Goal: Task Accomplishment & Management: Manage account settings

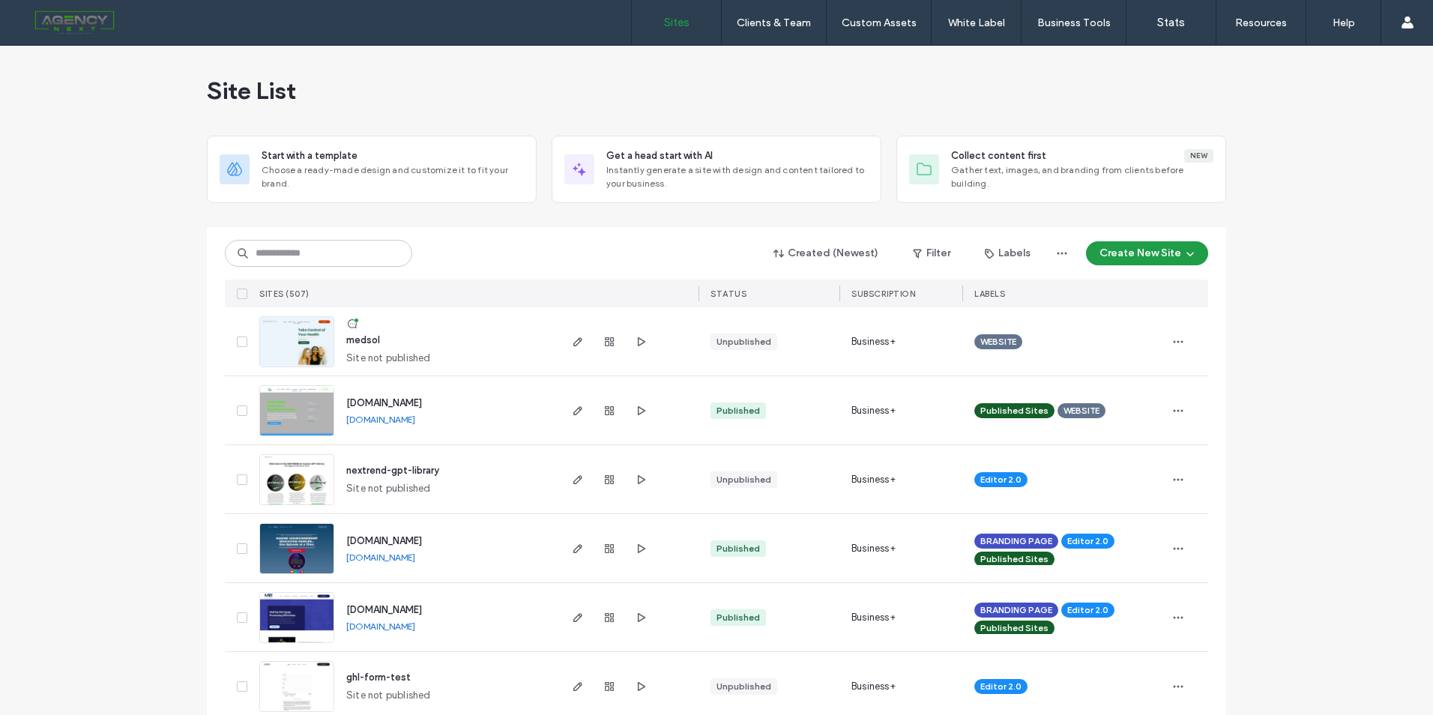
click at [334, 244] on input at bounding box center [318, 253] width 187 height 27
type input "***"
click at [939, 256] on button "Filter" at bounding box center [931, 253] width 67 height 24
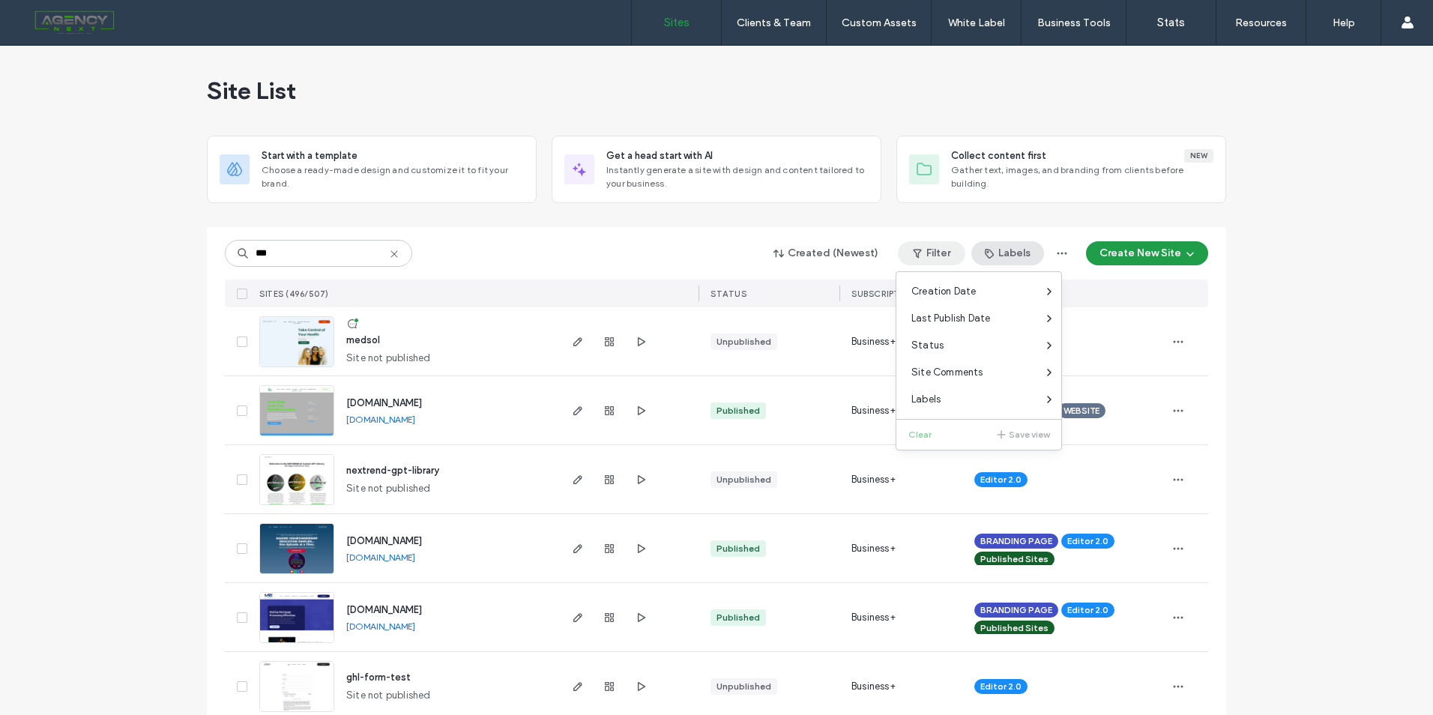
click at [1002, 257] on button "Labels" at bounding box center [1008, 253] width 73 height 24
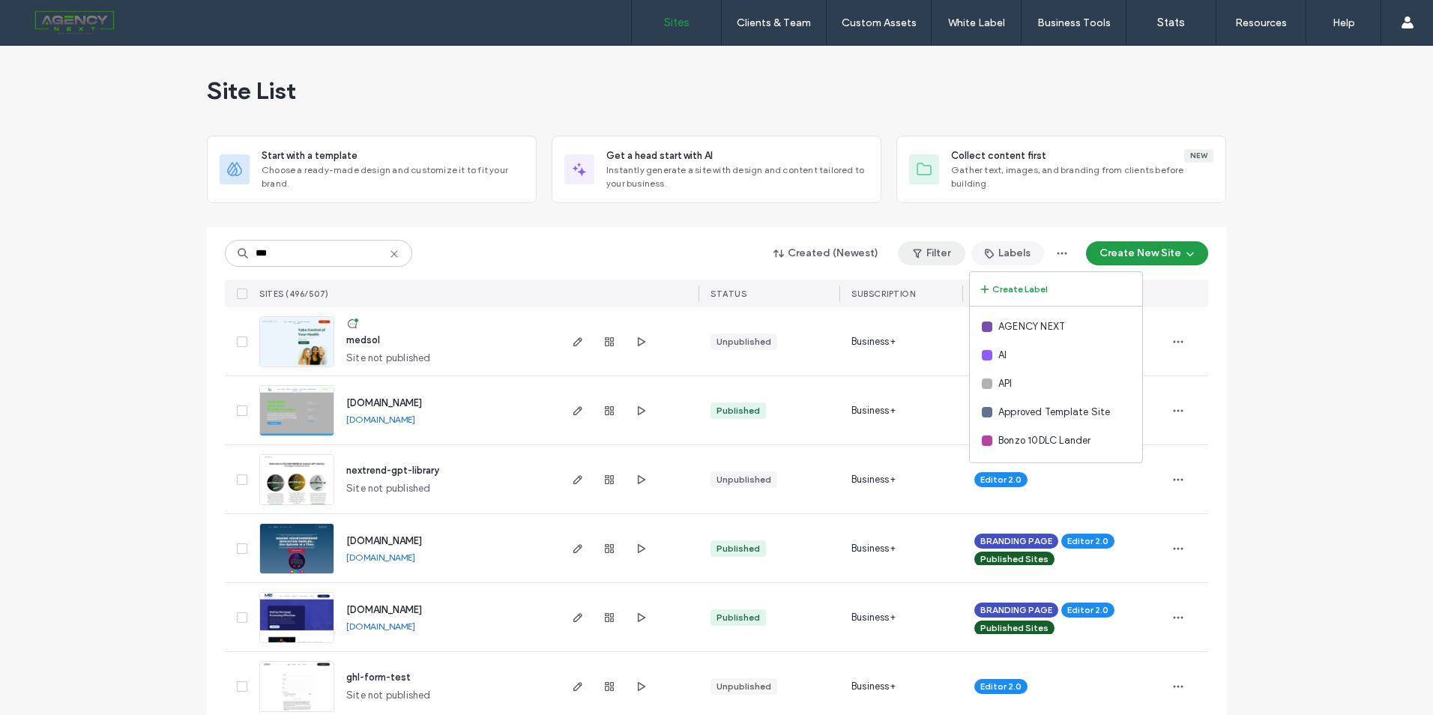
click at [930, 256] on button "Filter" at bounding box center [931, 253] width 67 height 24
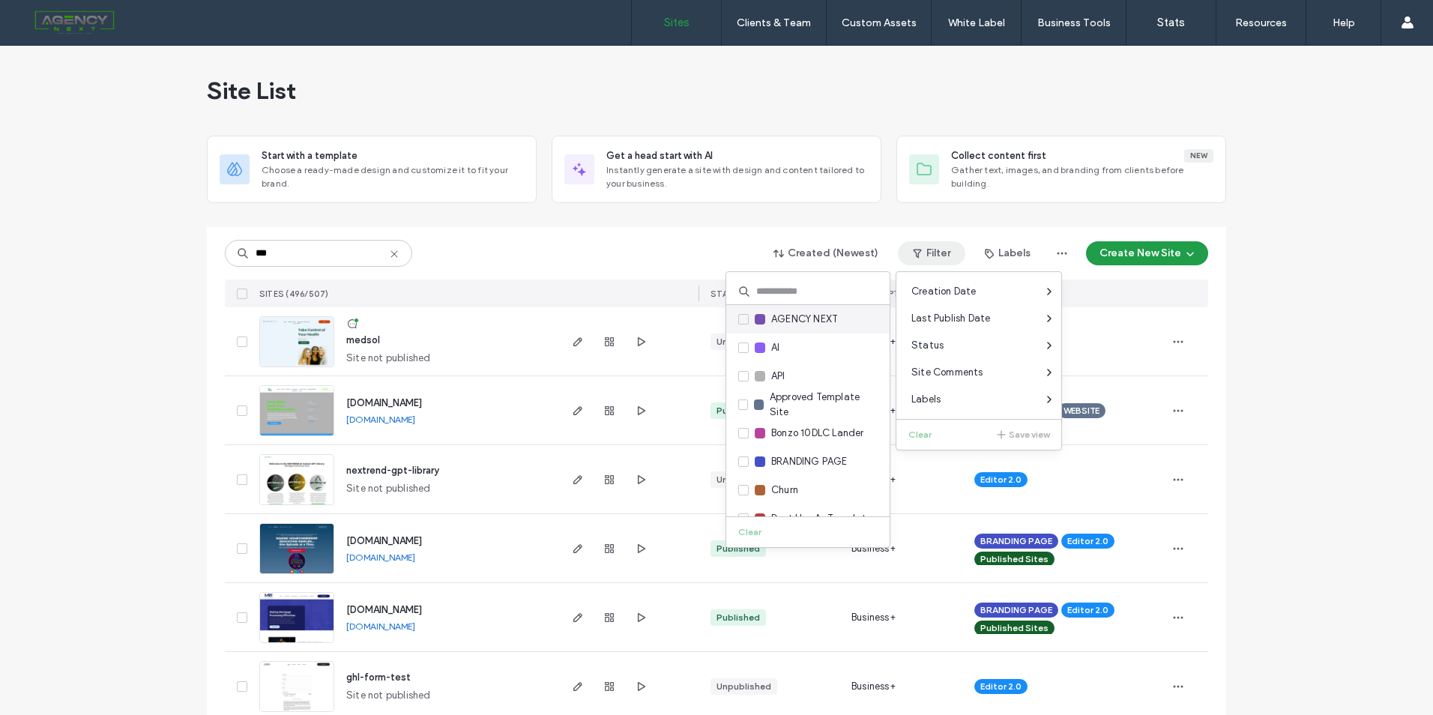
click at [798, 322] on span "AGENCY NEXT" at bounding box center [804, 319] width 67 height 15
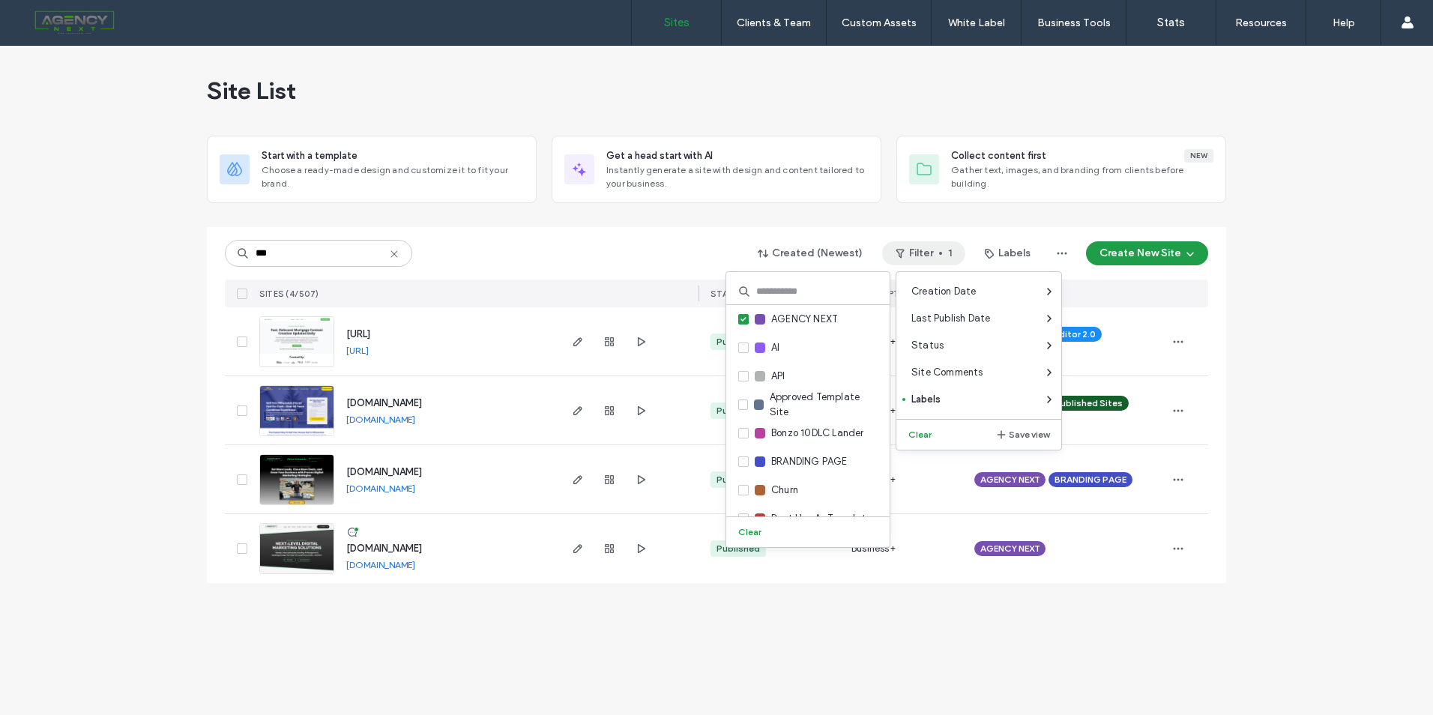
click at [397, 248] on icon at bounding box center [394, 254] width 12 height 12
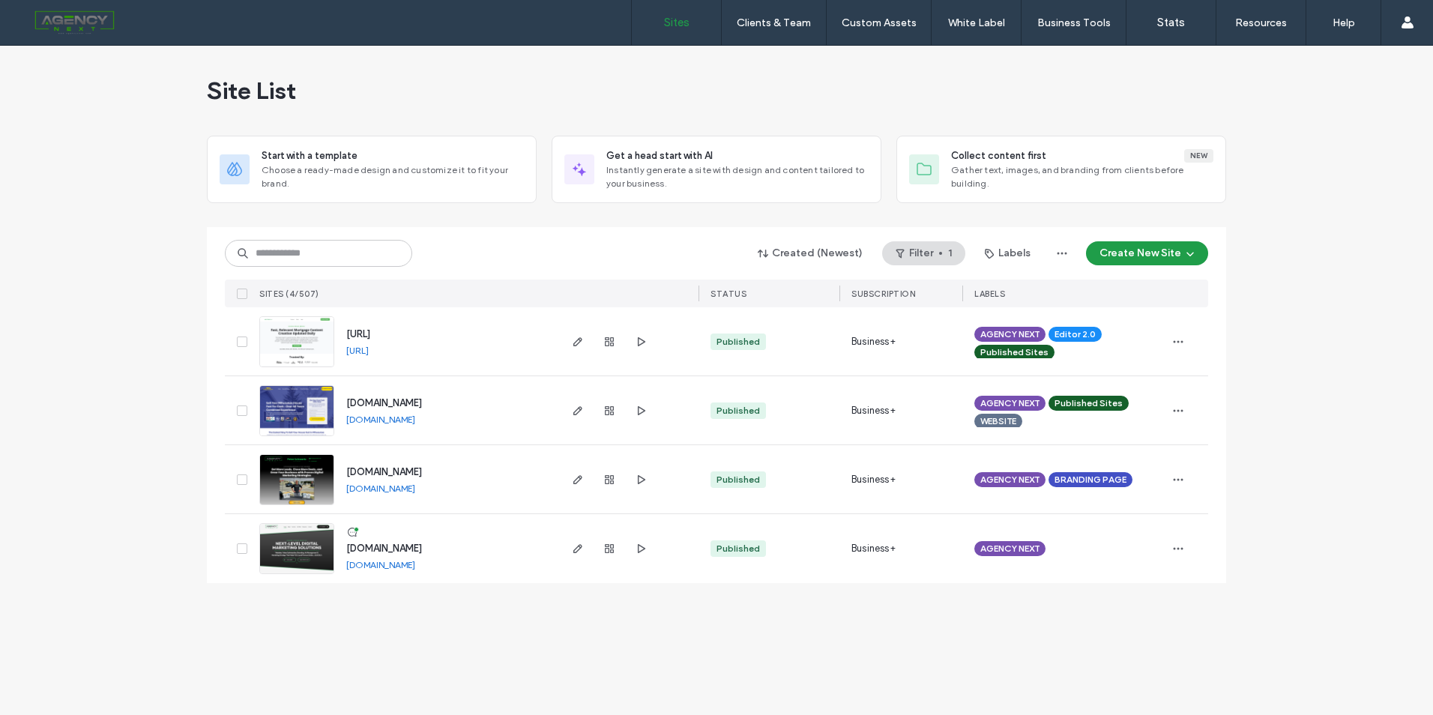
click at [395, 550] on span "[DOMAIN_NAME]" at bounding box center [384, 548] width 76 height 11
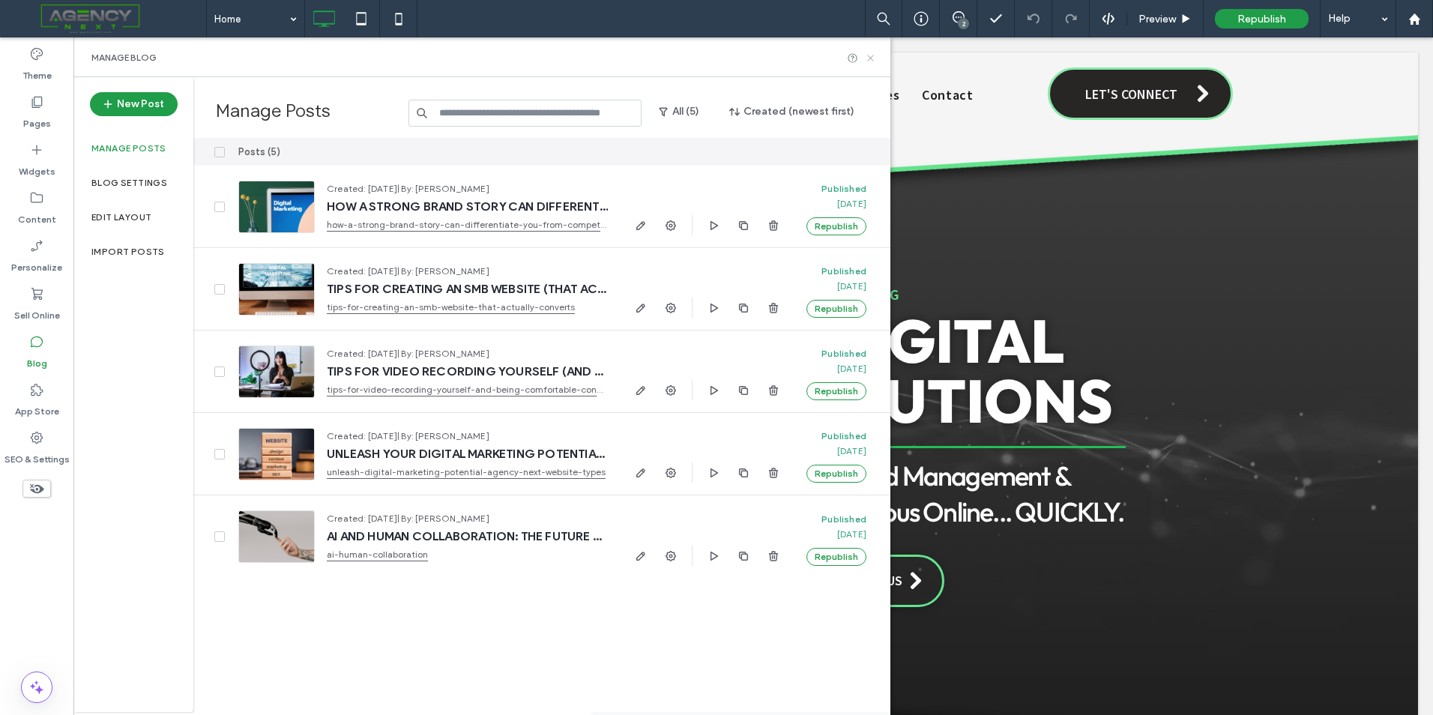
click at [874, 61] on icon at bounding box center [870, 57] width 11 height 11
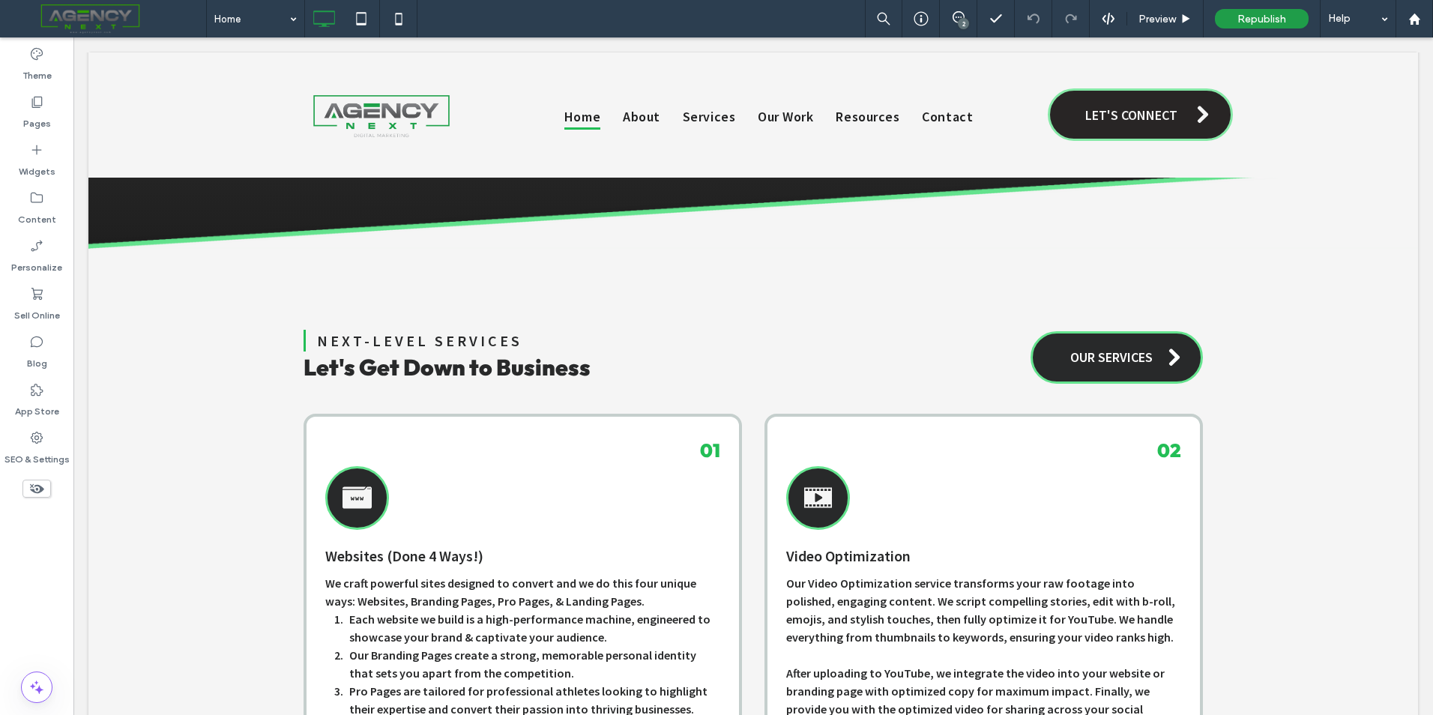
scroll to position [1618, 0]
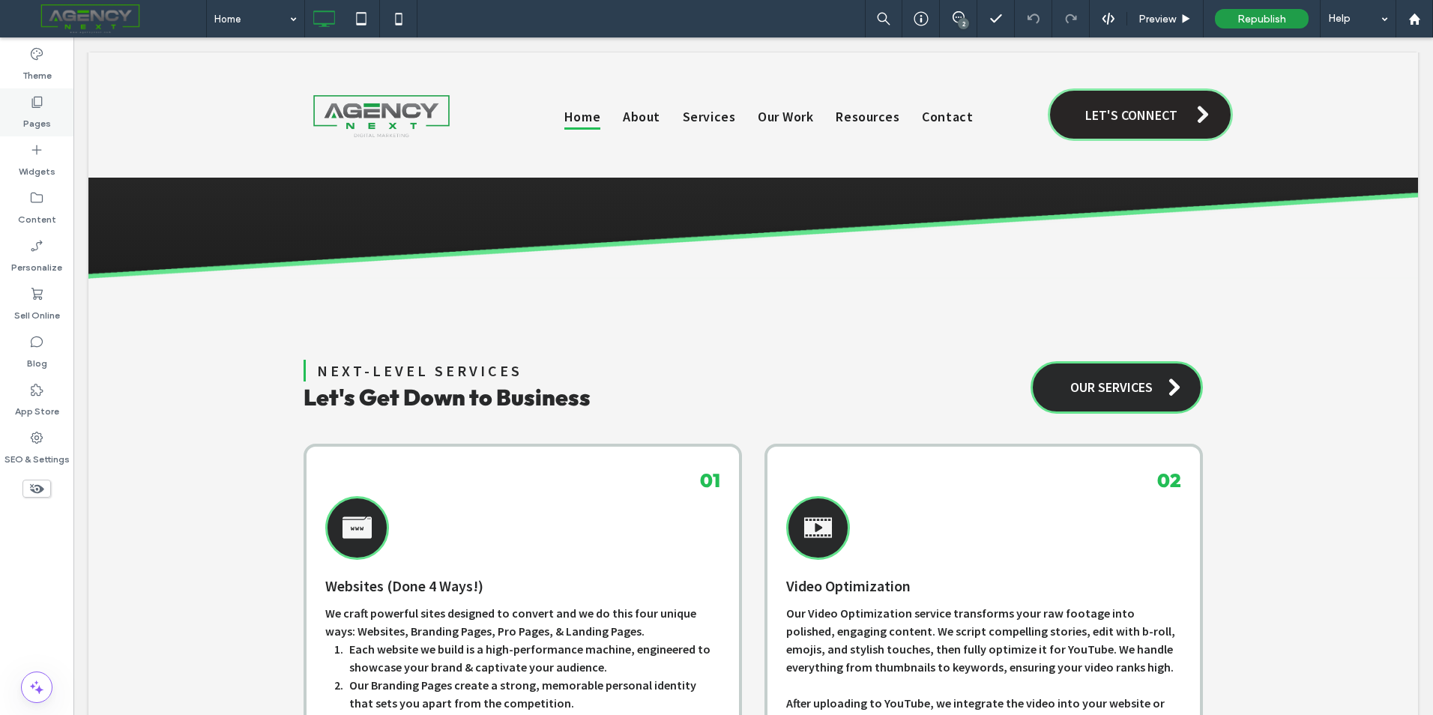
click at [46, 123] on label "Pages" at bounding box center [37, 119] width 28 height 21
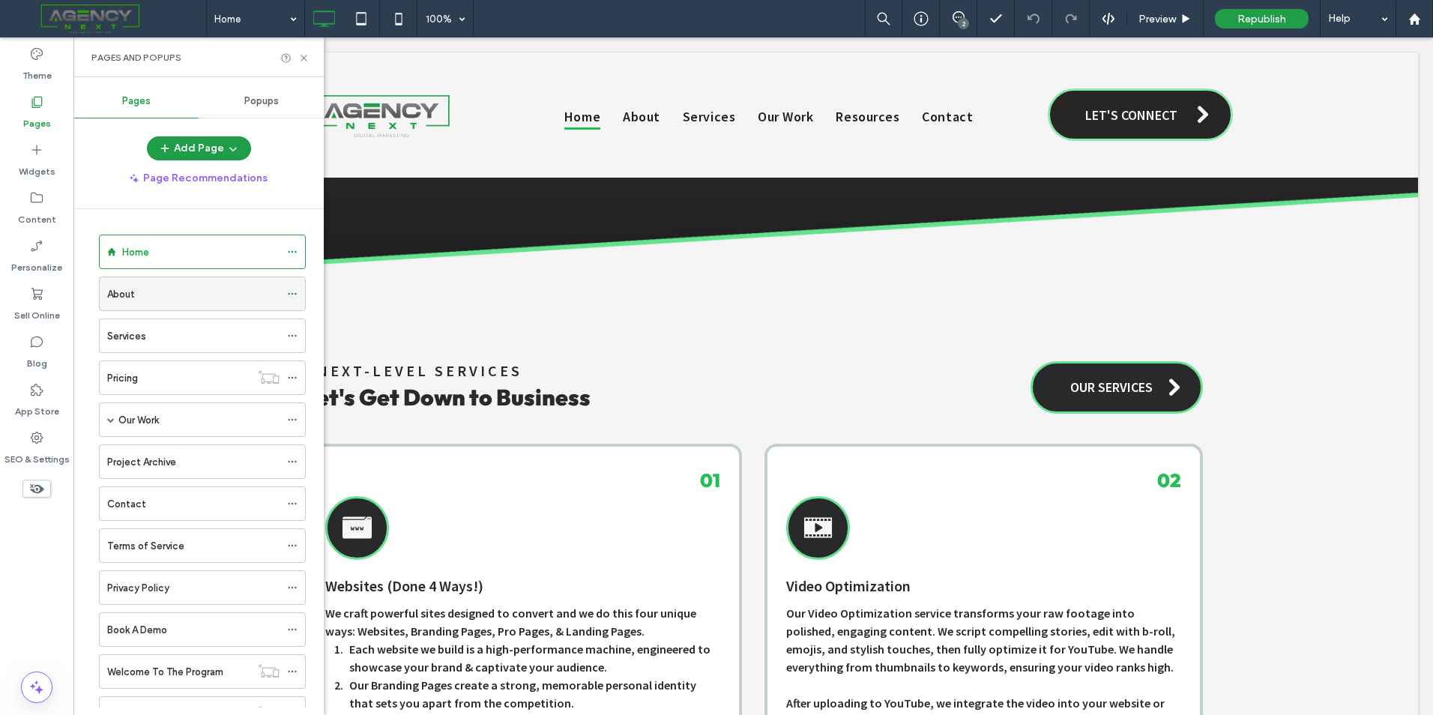
click at [196, 310] on div "About" at bounding box center [193, 293] width 172 height 33
click at [305, 57] on use at bounding box center [304, 58] width 6 height 6
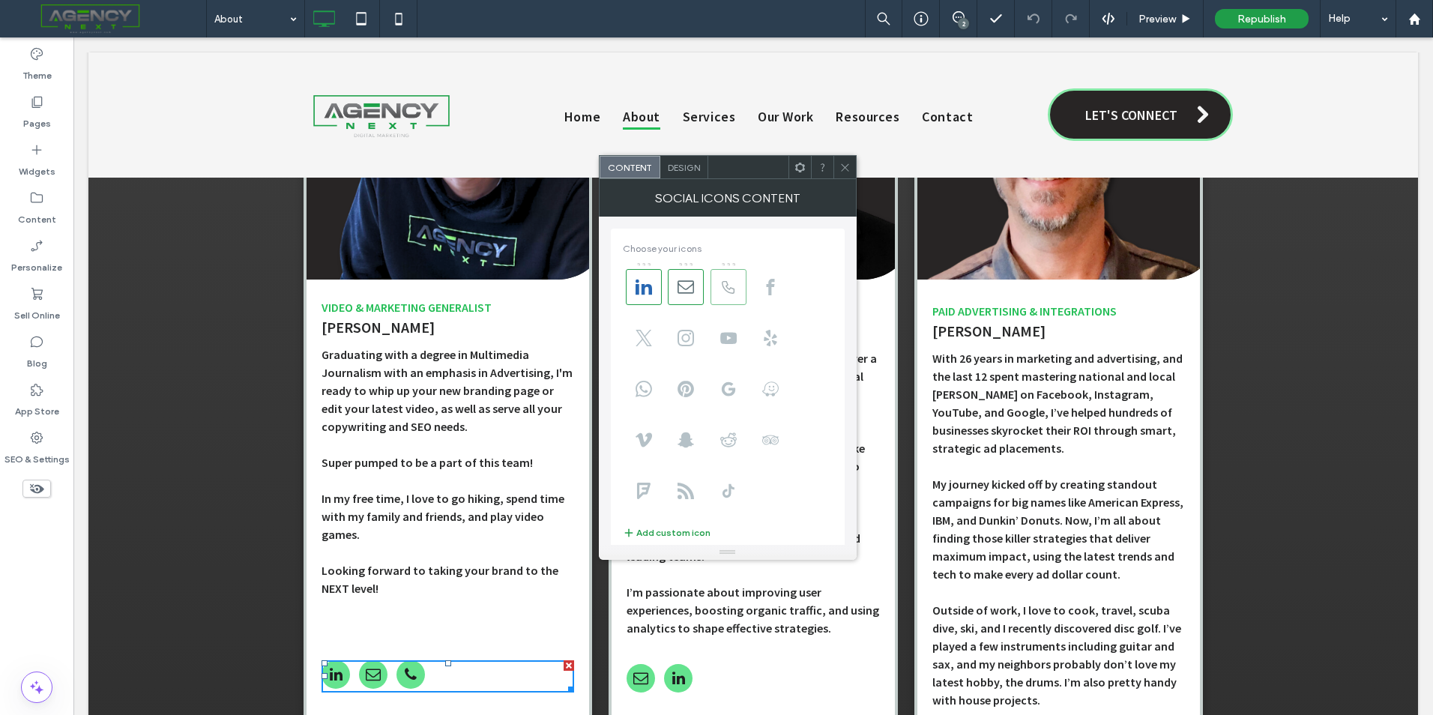
click at [723, 298] on span at bounding box center [729, 287] width 36 height 36
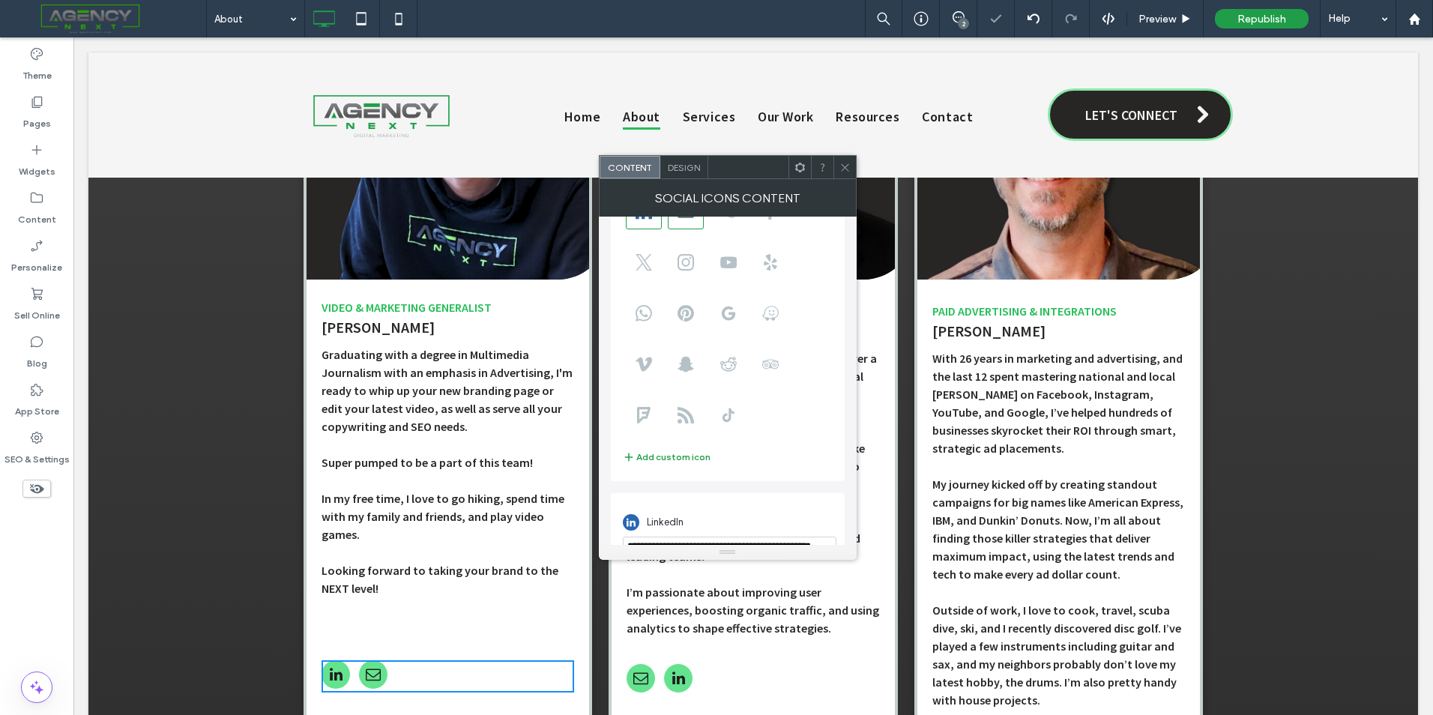
scroll to position [186, 0]
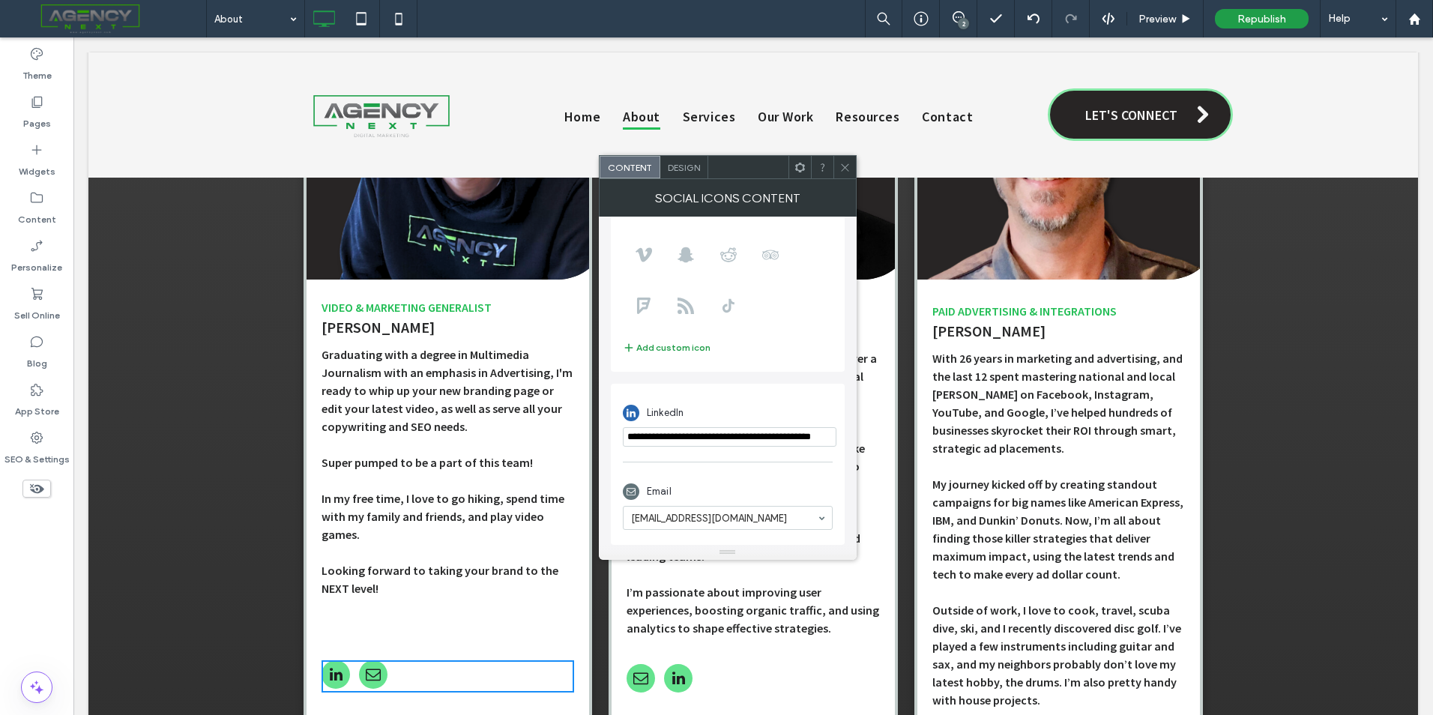
click at [689, 424] on div "LinkedIn" at bounding box center [728, 413] width 210 height 28
click at [692, 435] on input "**********" at bounding box center [730, 436] width 214 height 19
paste input "***"
type input "**********"
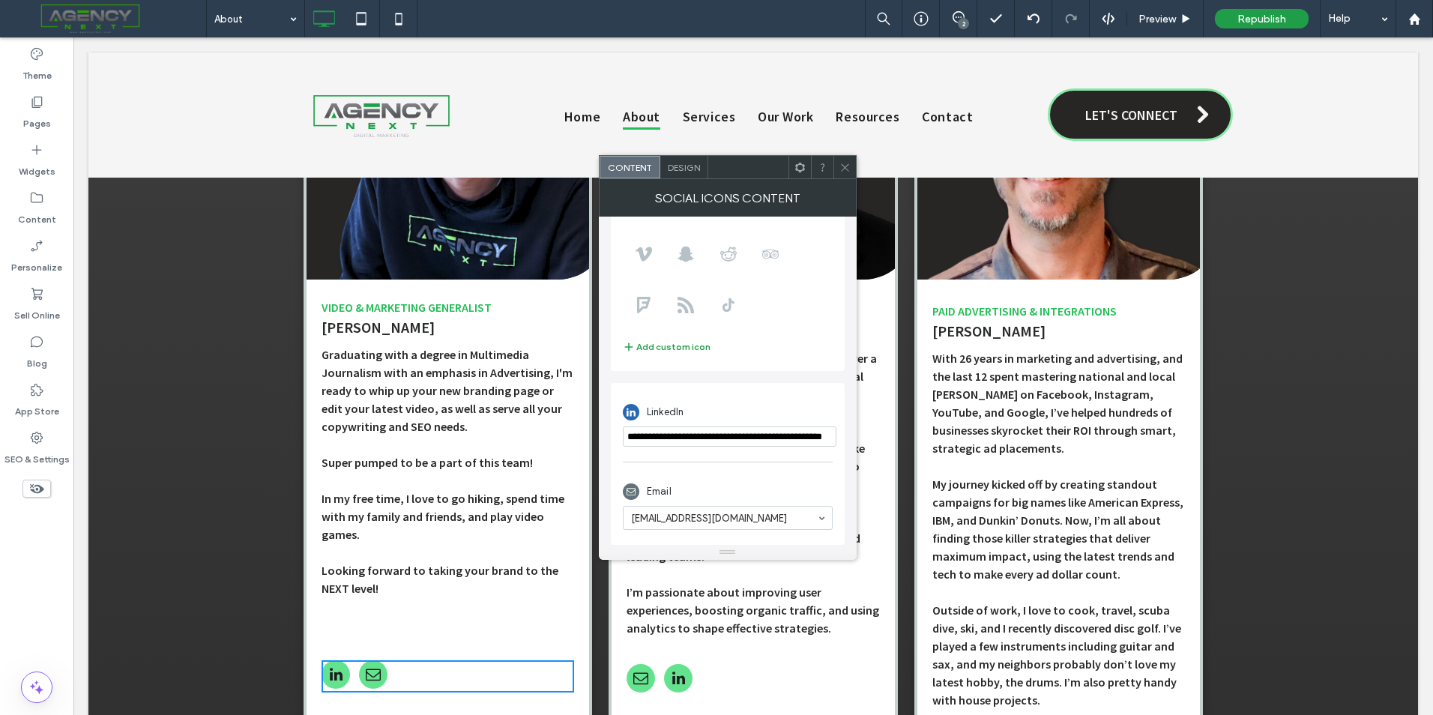
click at [840, 169] on icon at bounding box center [845, 167] width 11 height 11
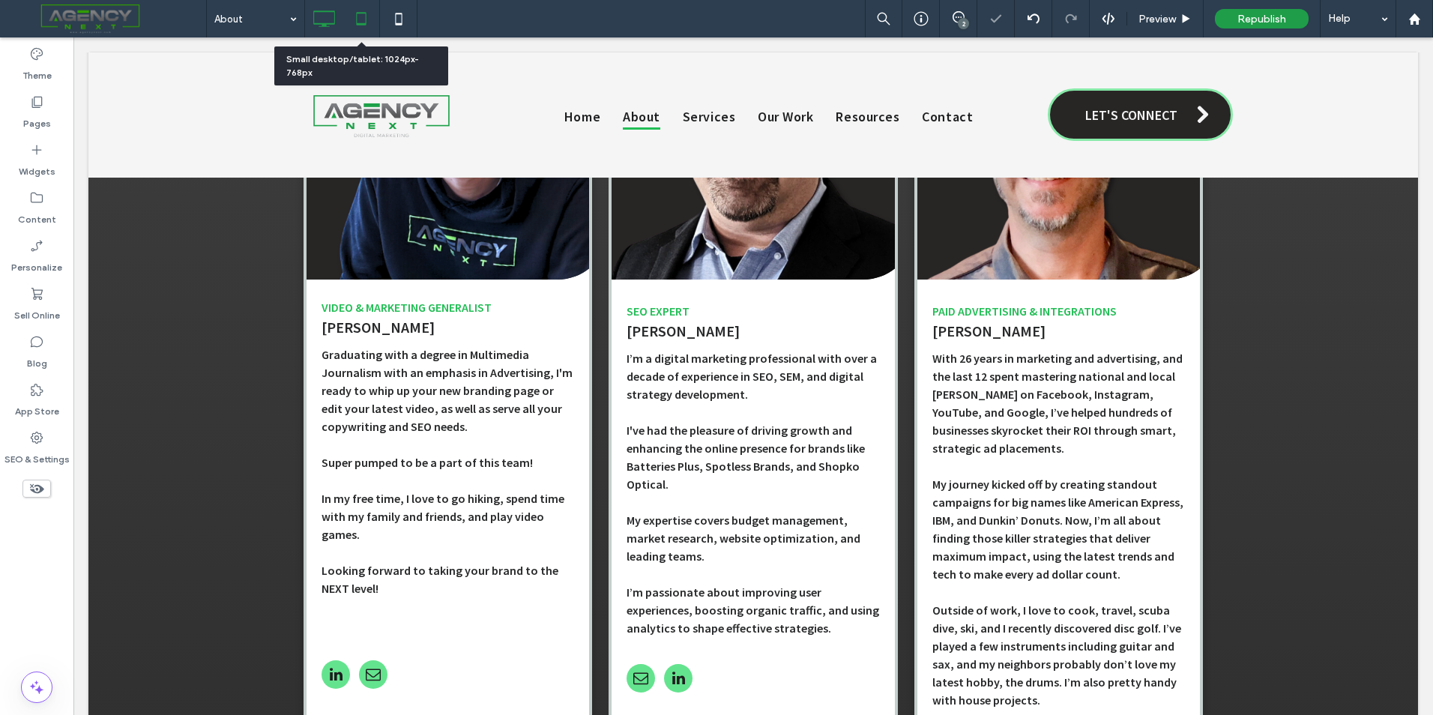
click at [372, 34] on div at bounding box center [361, 18] width 37 height 37
click at [364, 19] on icon at bounding box center [361, 19] width 30 height 30
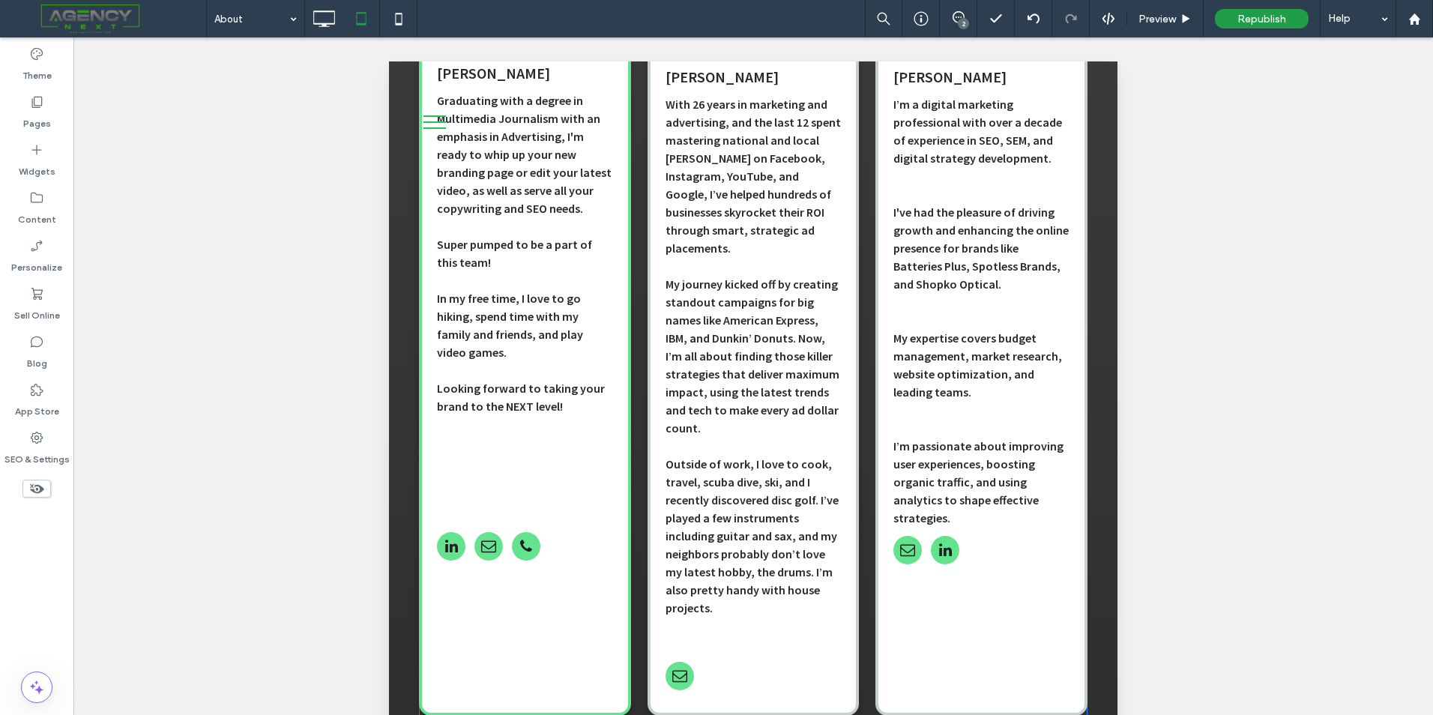
scroll to position [2024, 0]
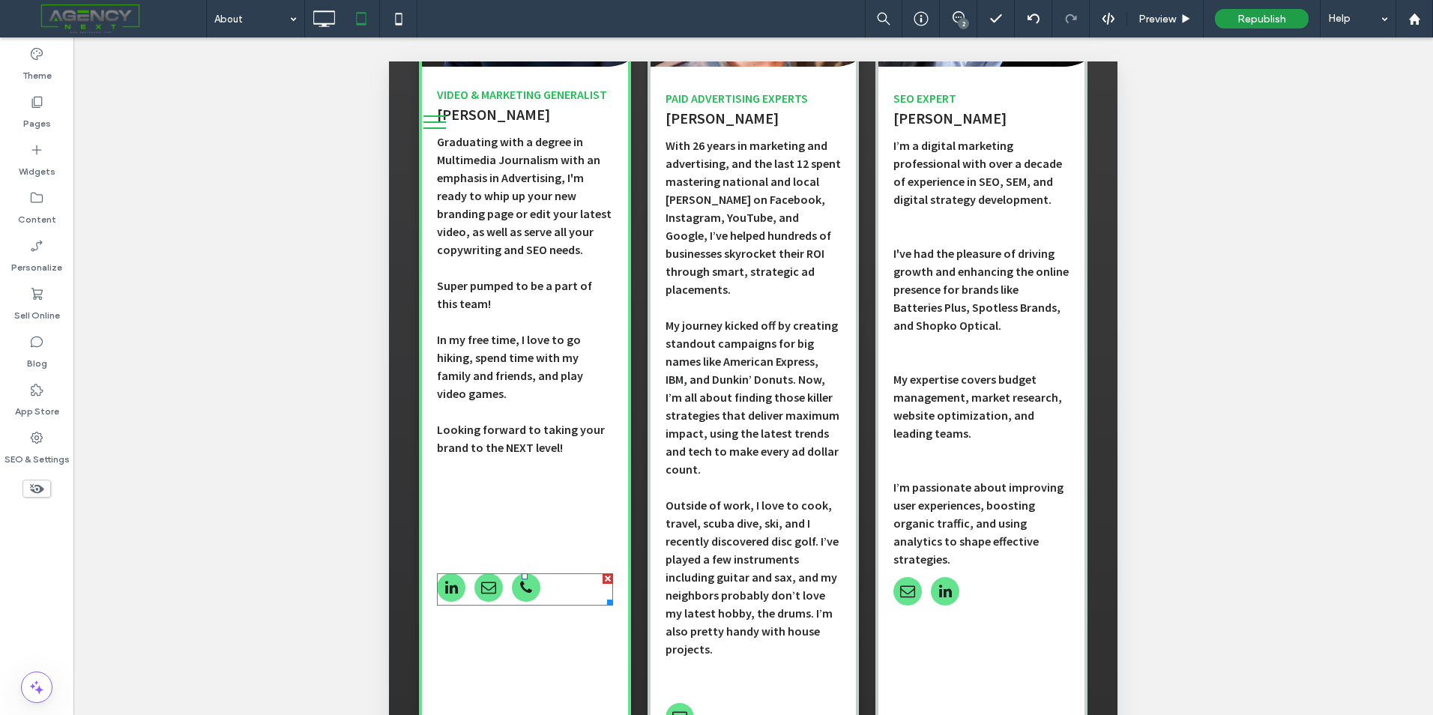
click at [506, 591] on div at bounding box center [488, 590] width 103 height 32
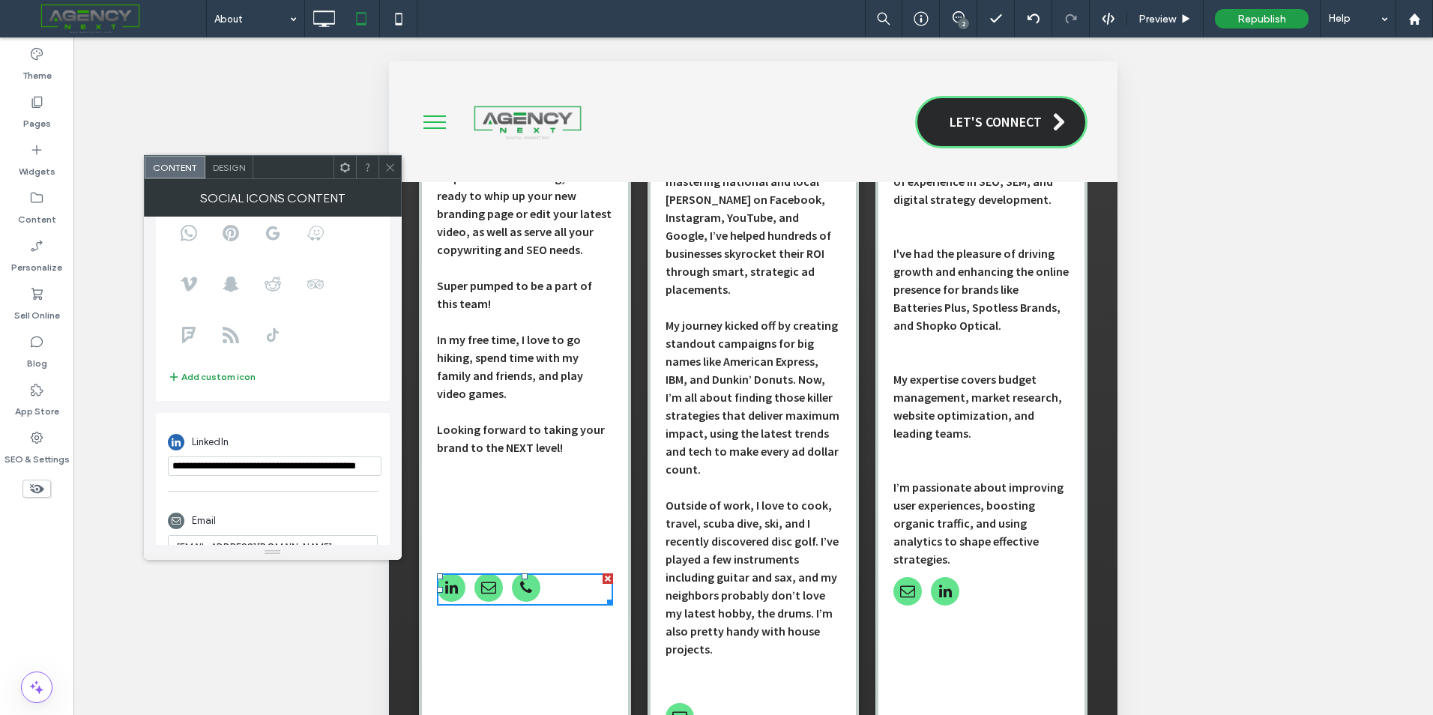
scroll to position [0, 0]
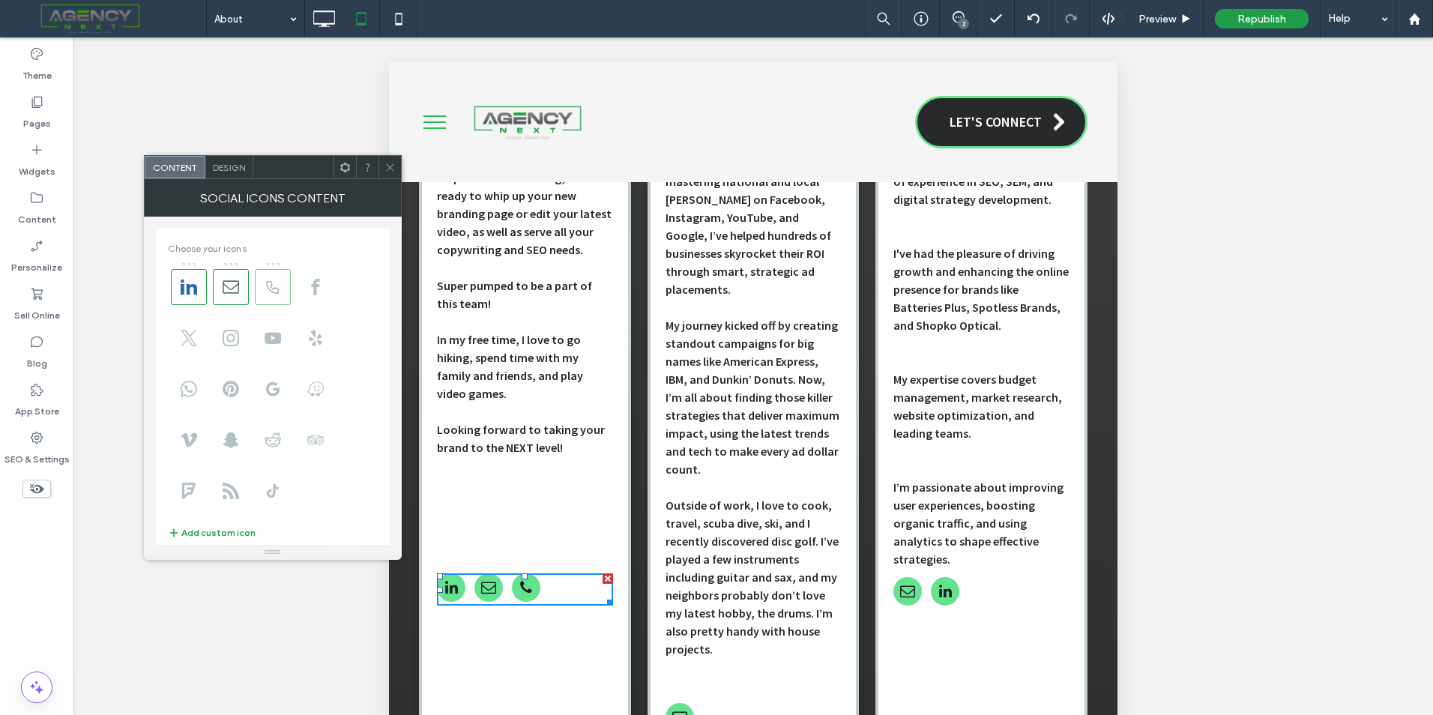
click at [265, 286] on icon at bounding box center [273, 287] width 16 height 16
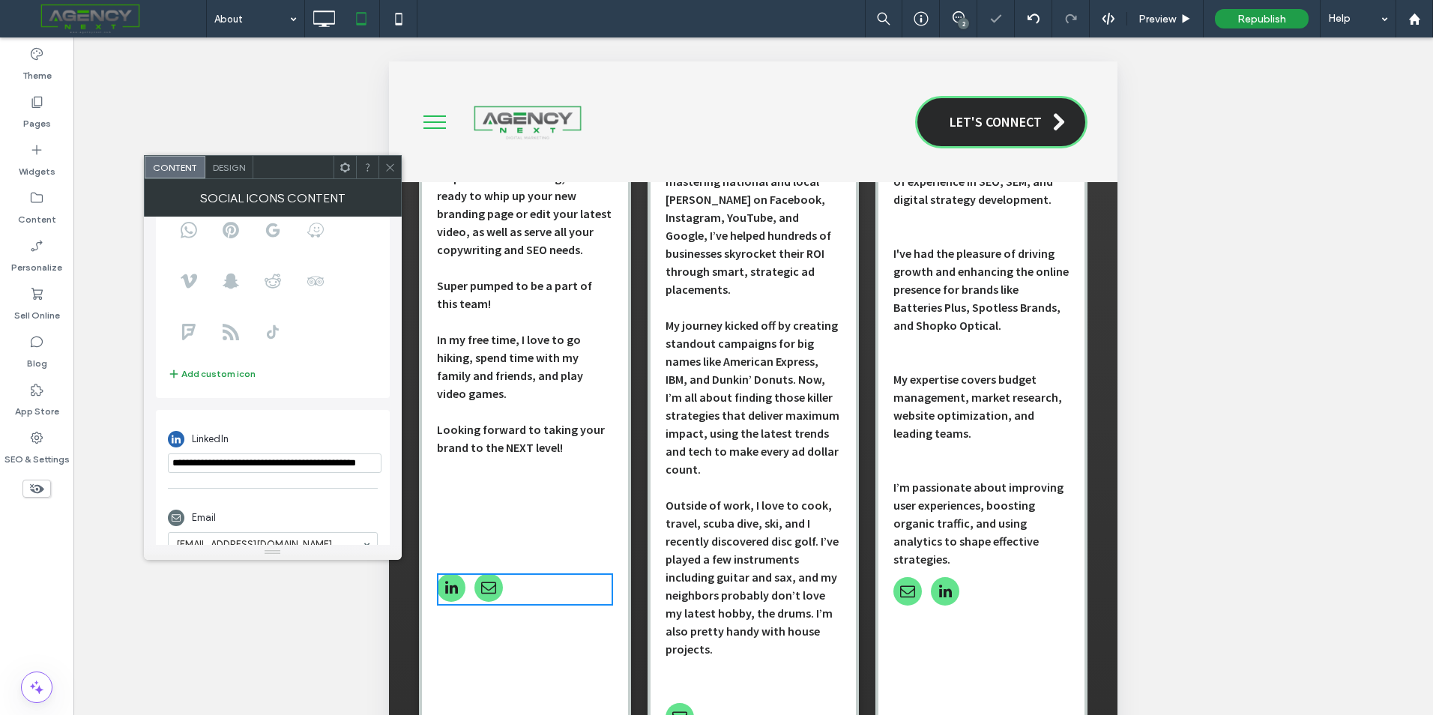
scroll to position [186, 0]
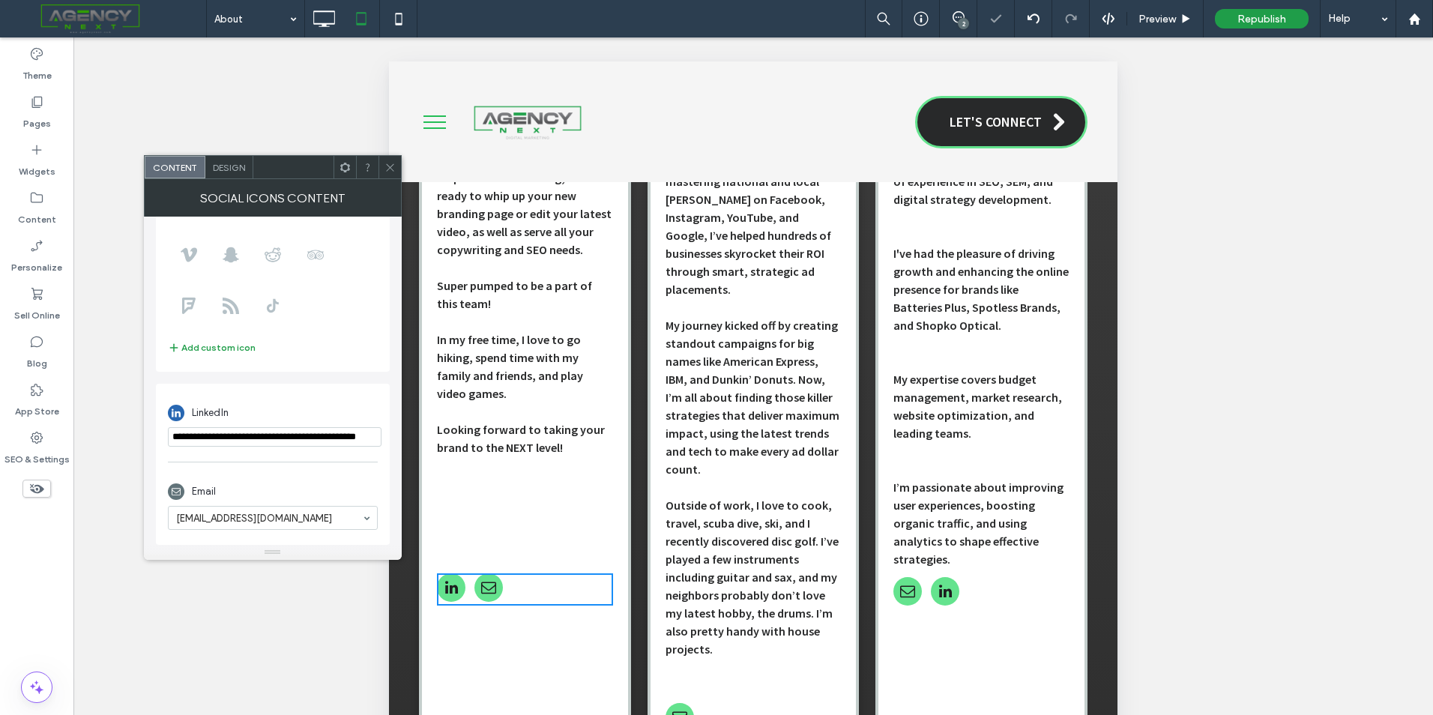
click at [265, 439] on input "**********" at bounding box center [275, 436] width 214 height 19
paste input "***"
type input "**********"
click at [393, 166] on icon at bounding box center [390, 167] width 11 height 11
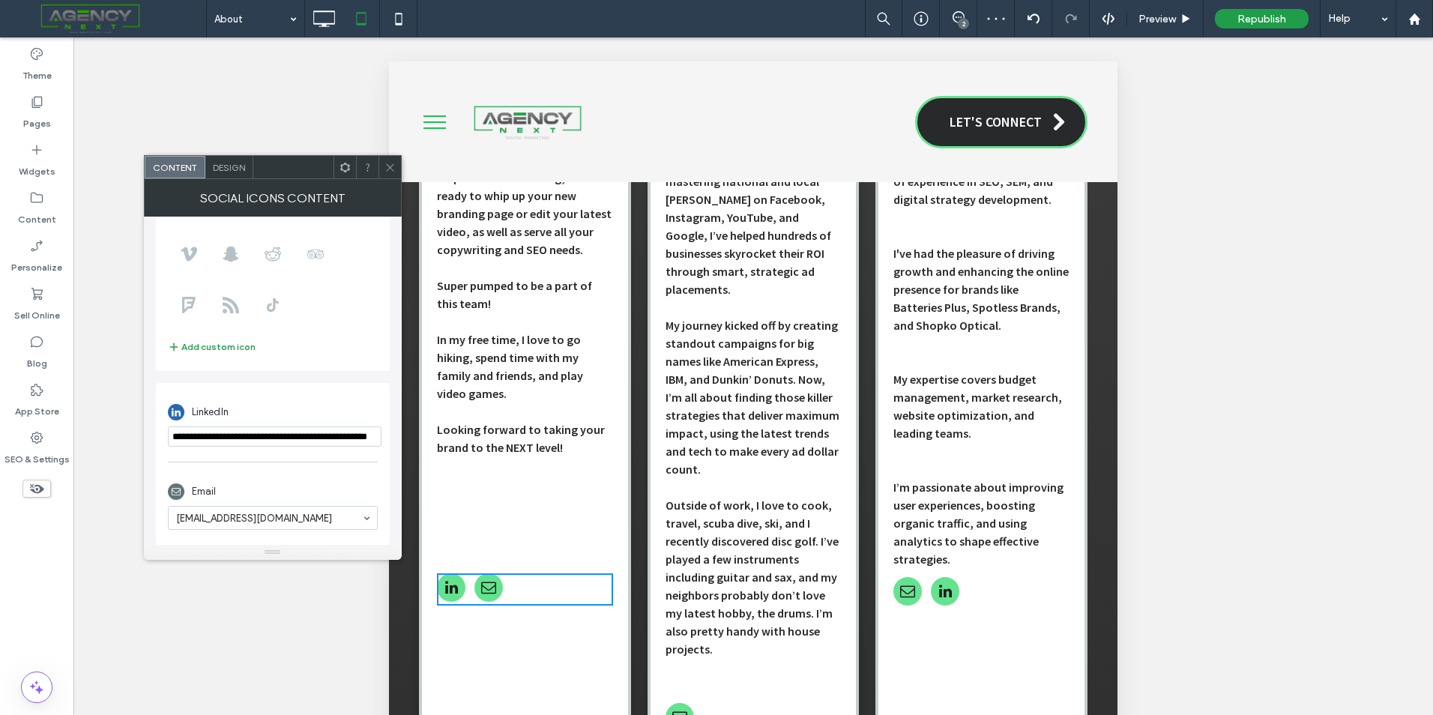
scroll to position [0, 0]
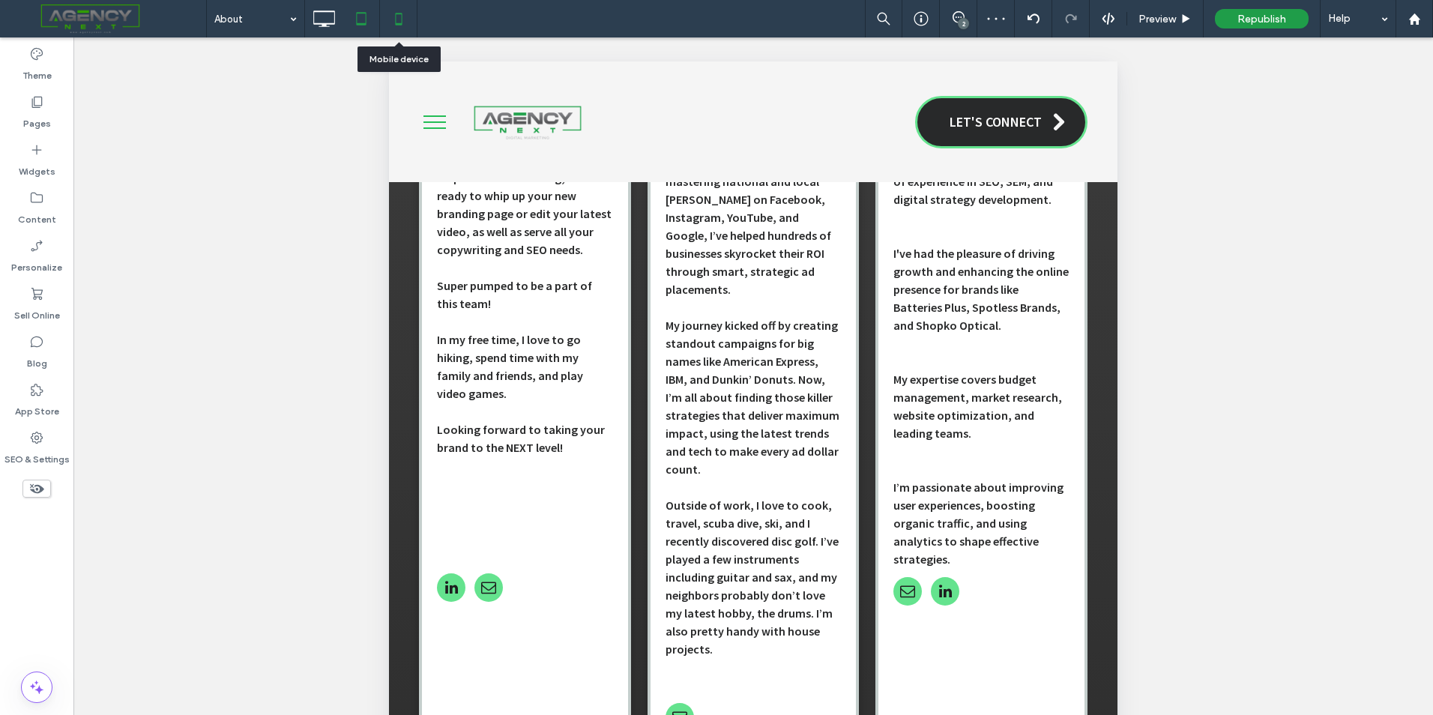
click at [407, 27] on icon at bounding box center [399, 19] width 30 height 30
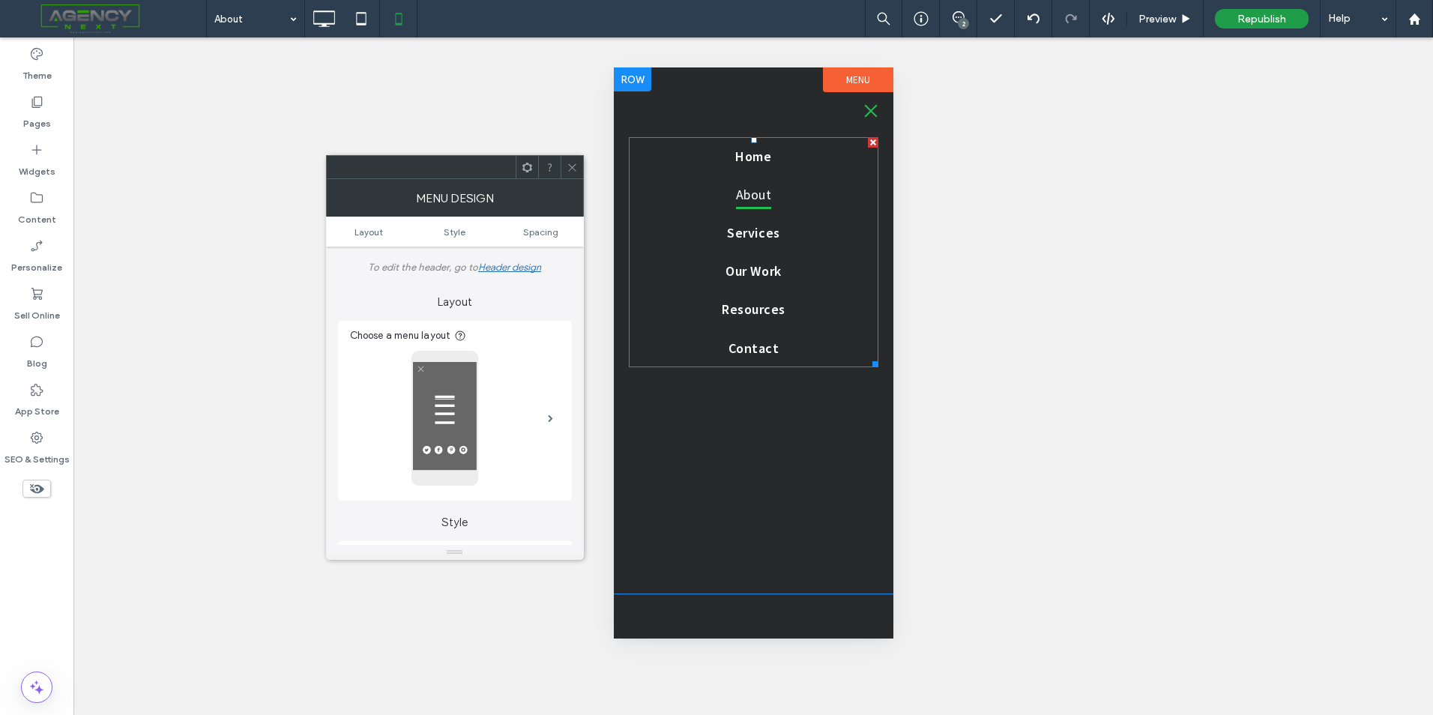
click at [867, 142] on div at bounding box center [872, 142] width 10 height 10
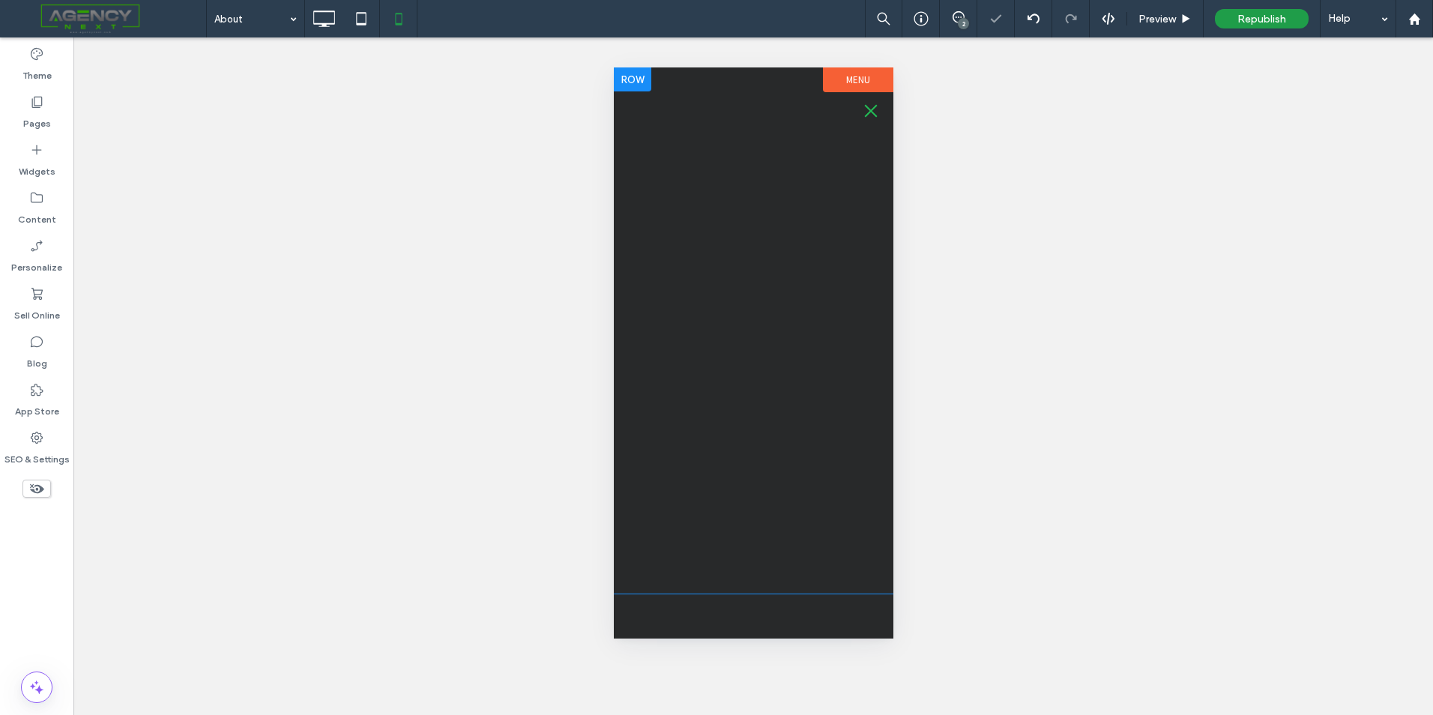
click at [863, 113] on button "menu" at bounding box center [870, 111] width 30 height 30
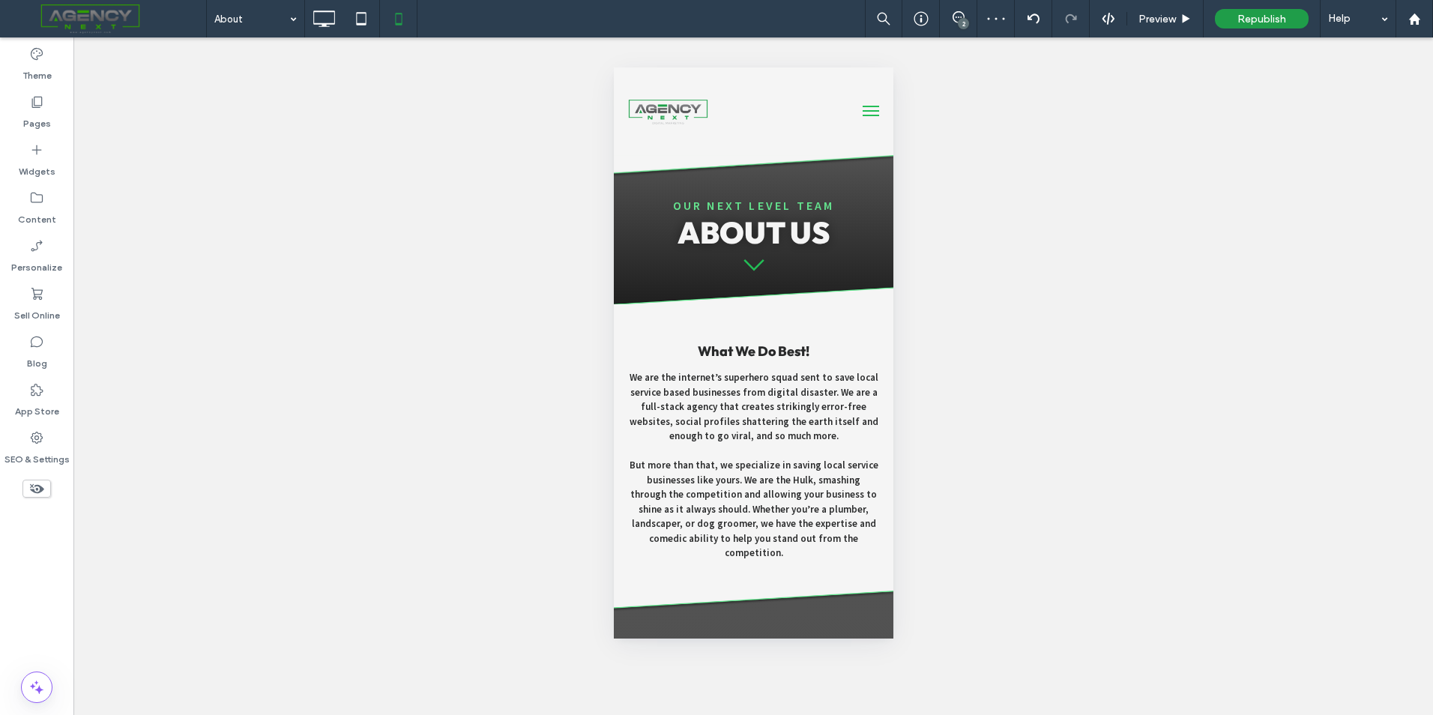
click at [872, 99] on button "menu" at bounding box center [870, 111] width 30 height 30
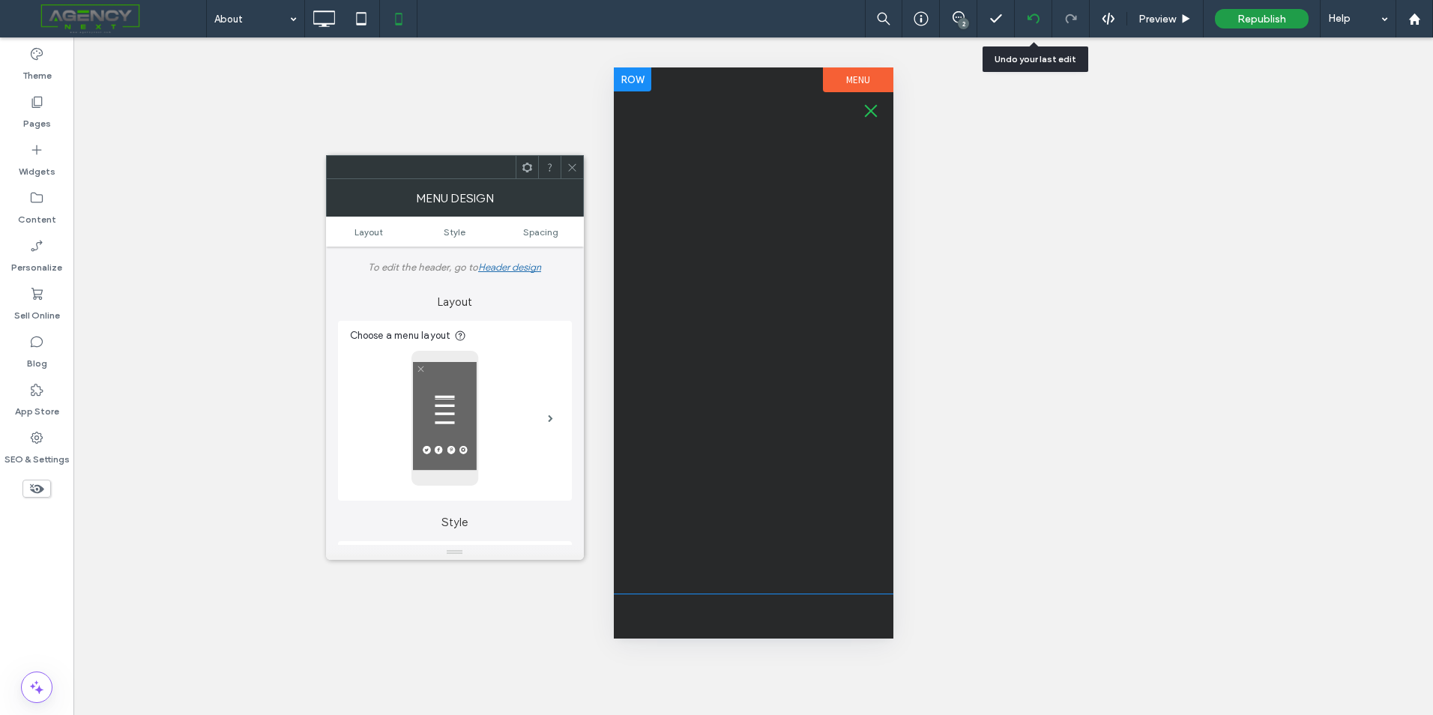
click at [1026, 19] on div at bounding box center [1033, 19] width 37 height 12
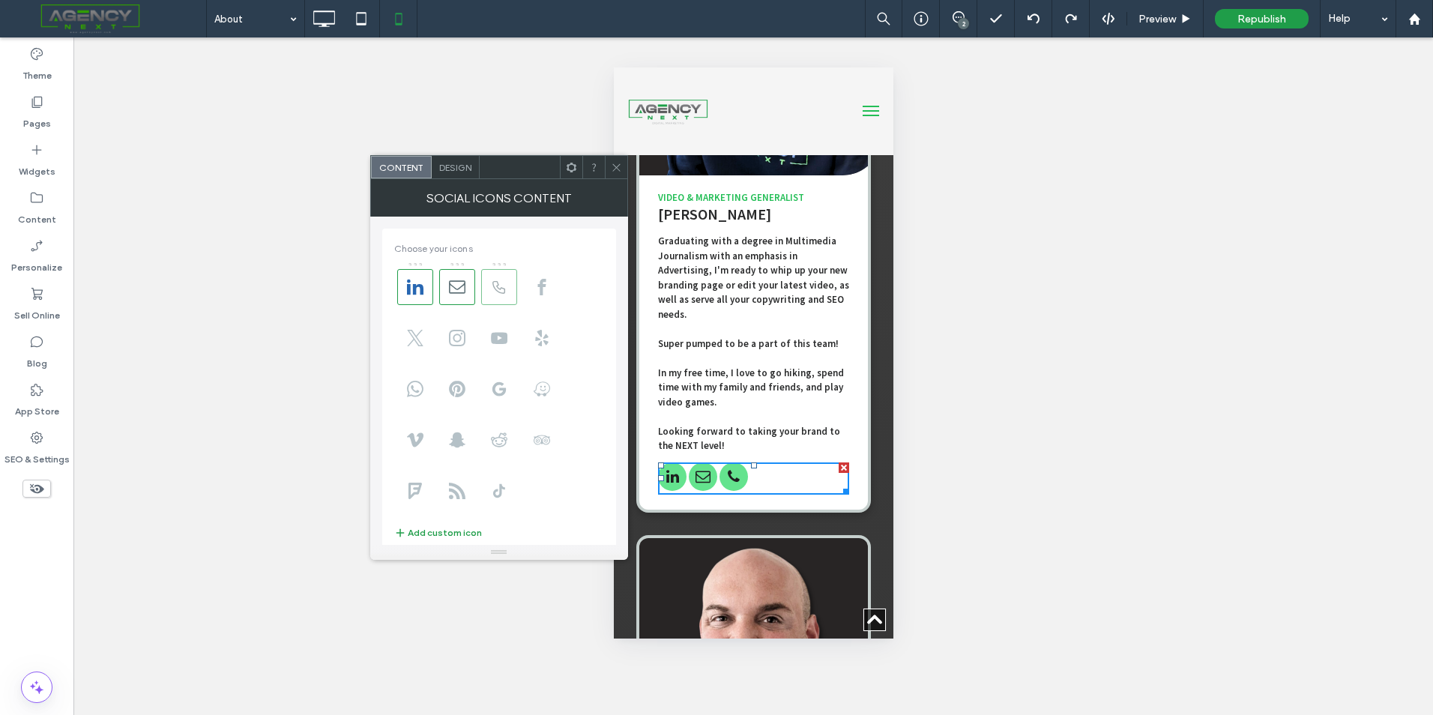
click at [505, 272] on span at bounding box center [499, 287] width 36 height 36
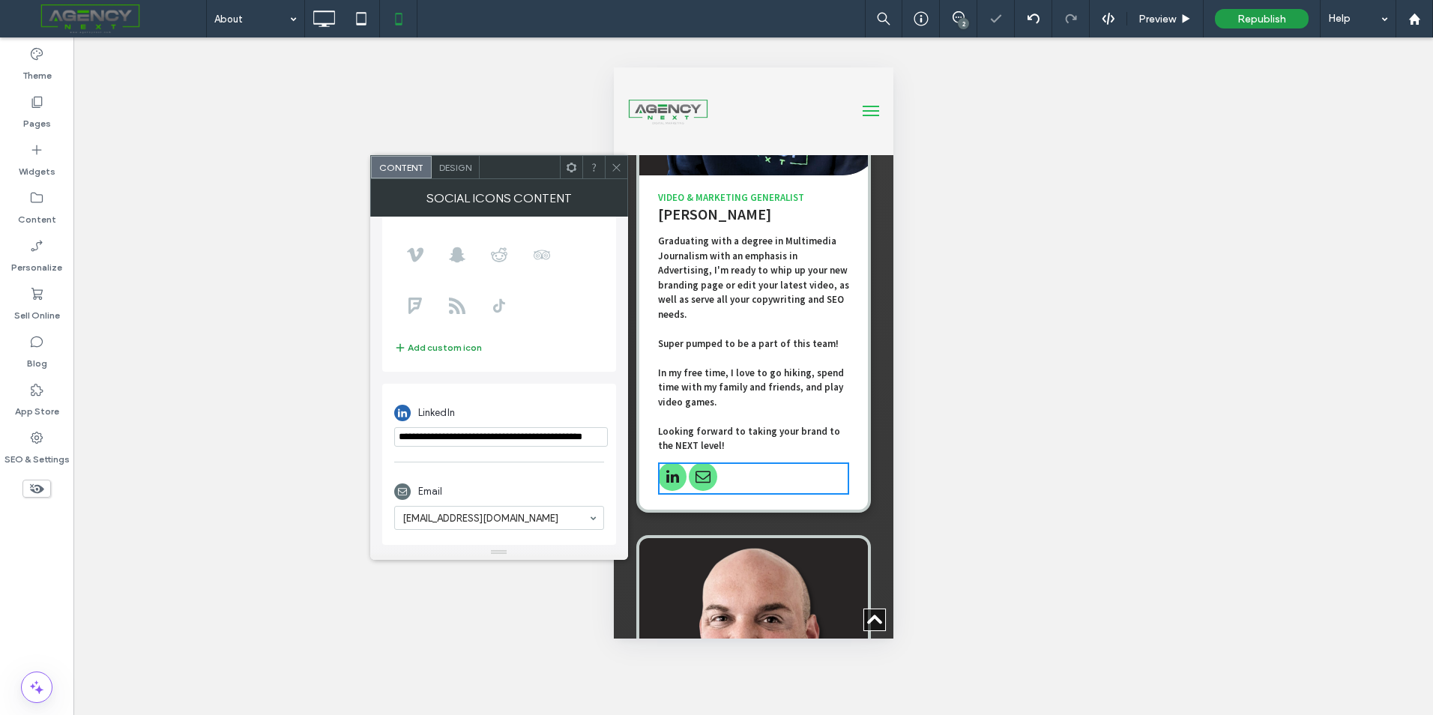
click at [475, 439] on input "**********" at bounding box center [501, 436] width 214 height 19
paste input "***"
type input "**********"
click at [621, 170] on icon at bounding box center [616, 167] width 11 height 11
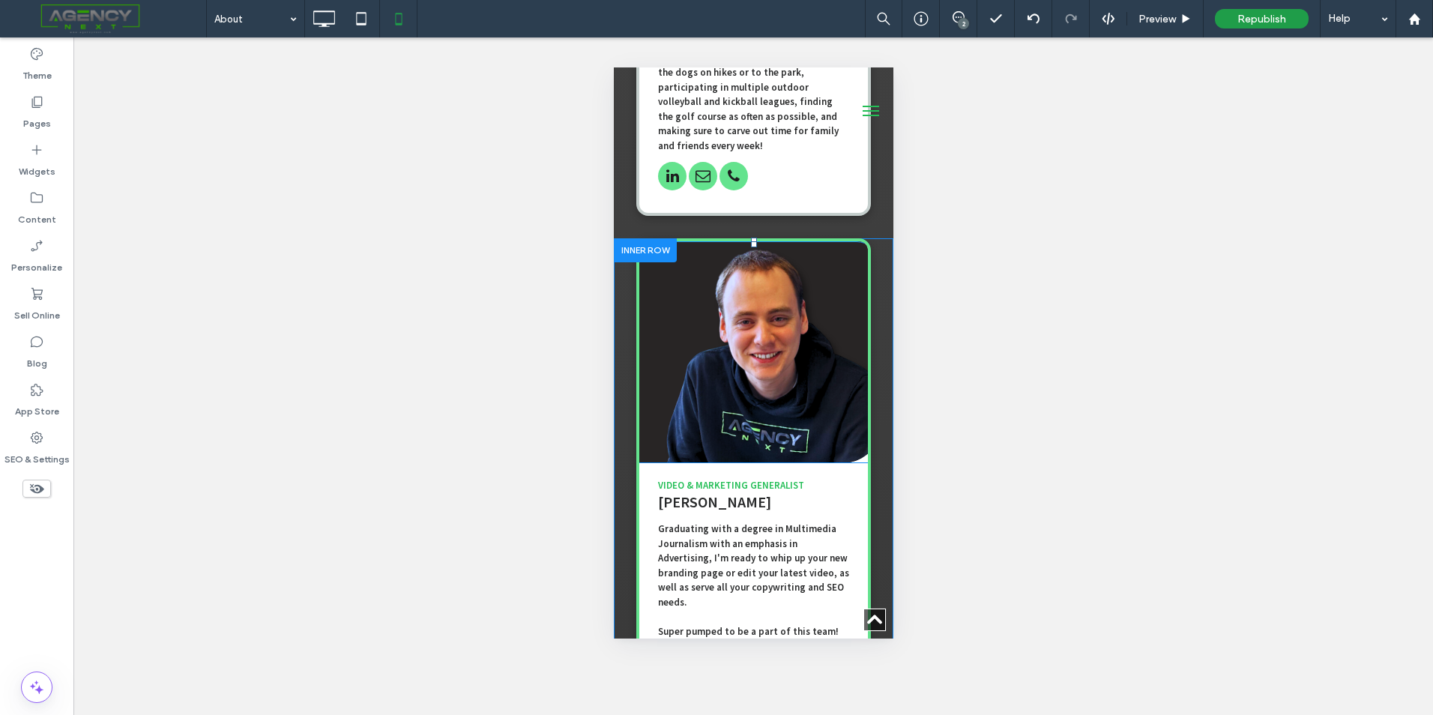
scroll to position [2624, 0]
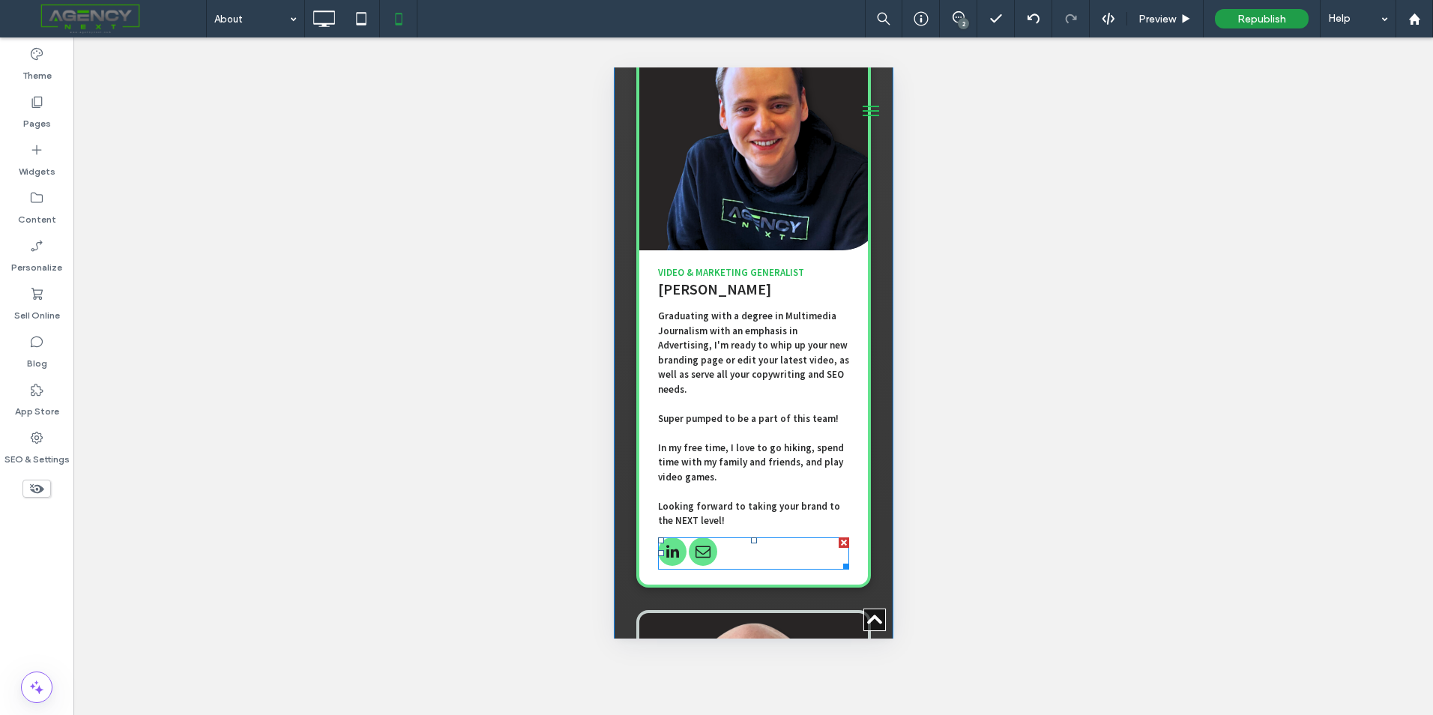
click at [699, 538] on span "email" at bounding box center [702, 552] width 28 height 28
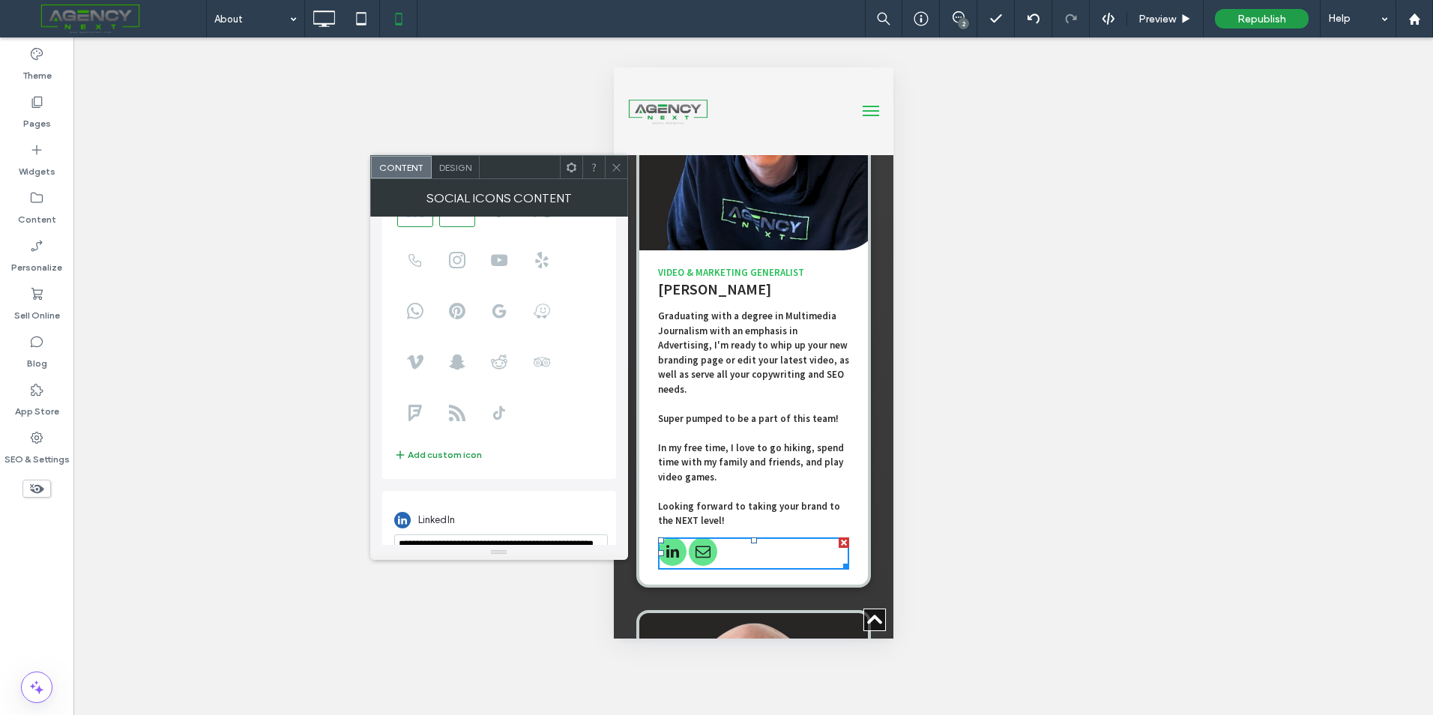
scroll to position [0, 0]
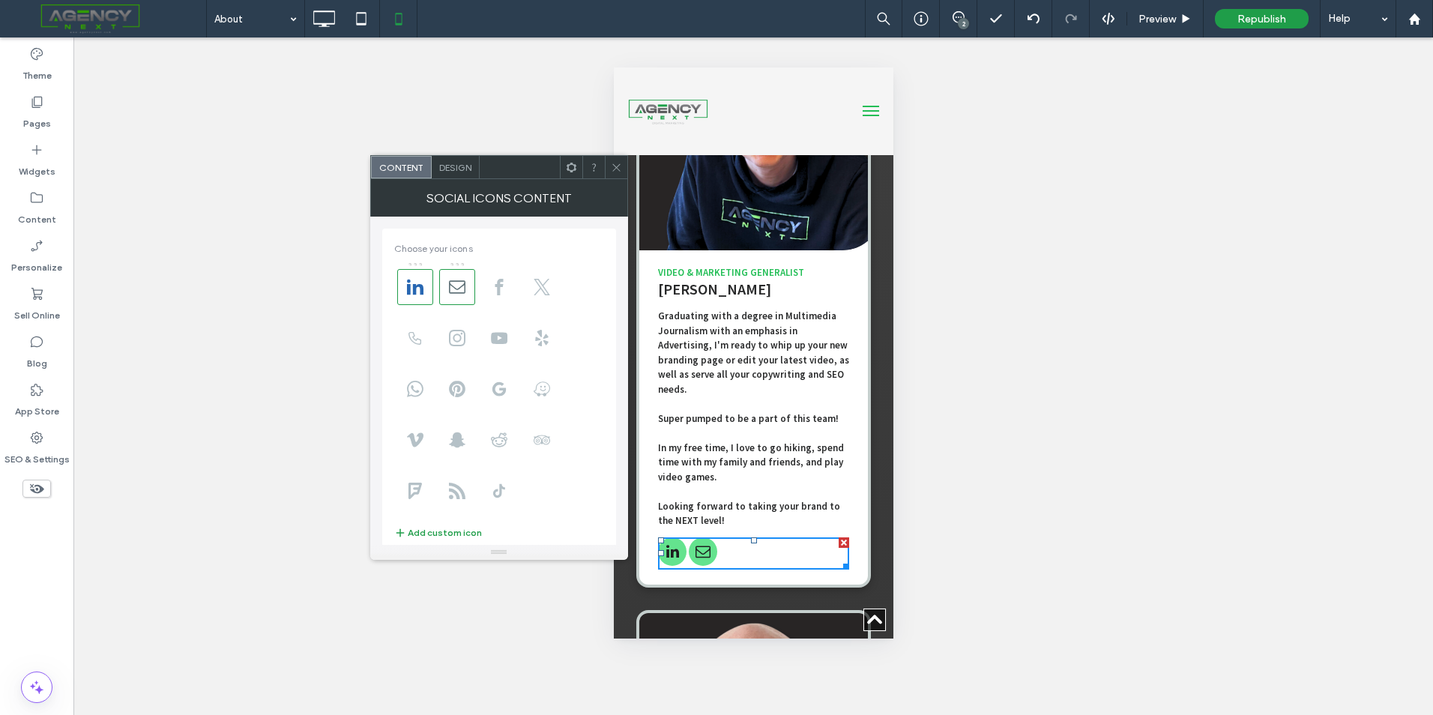
click at [616, 165] on icon at bounding box center [616, 167] width 11 height 11
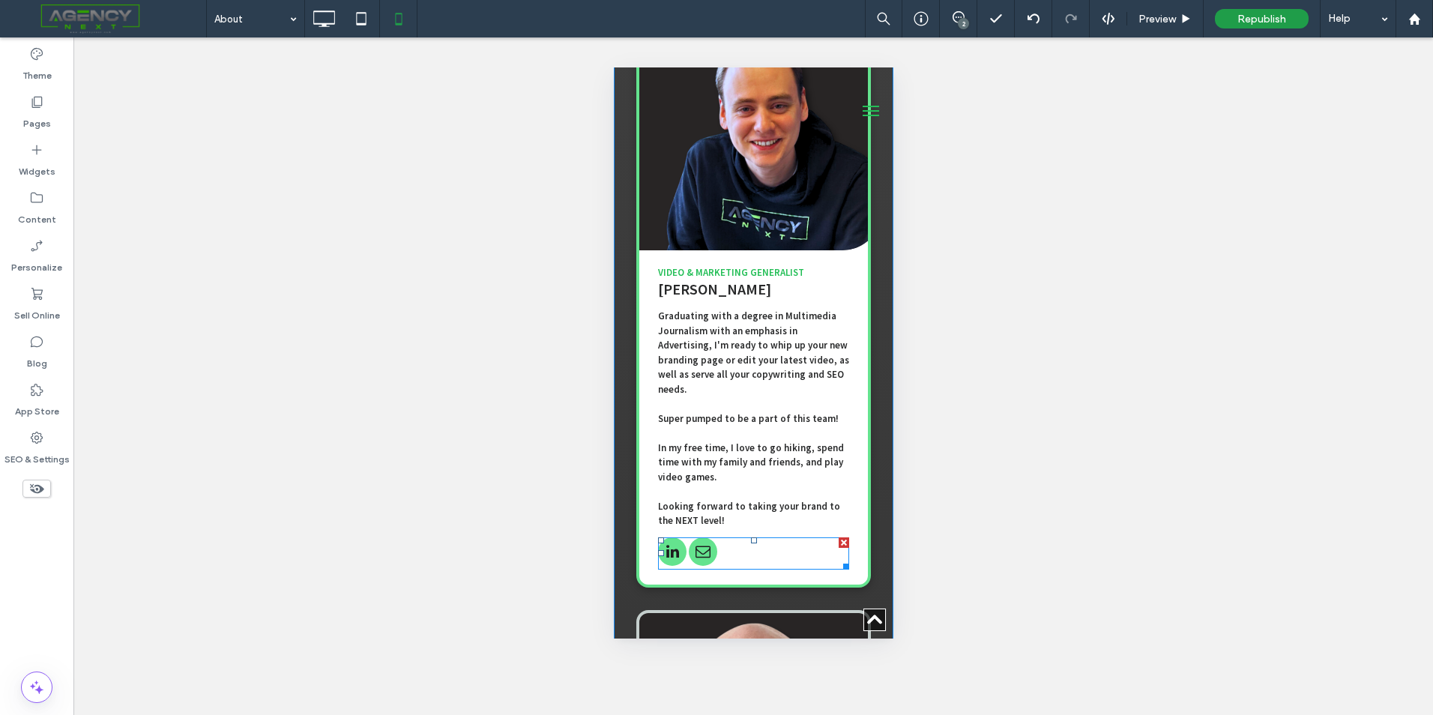
click at [703, 538] on span "email" at bounding box center [702, 552] width 28 height 28
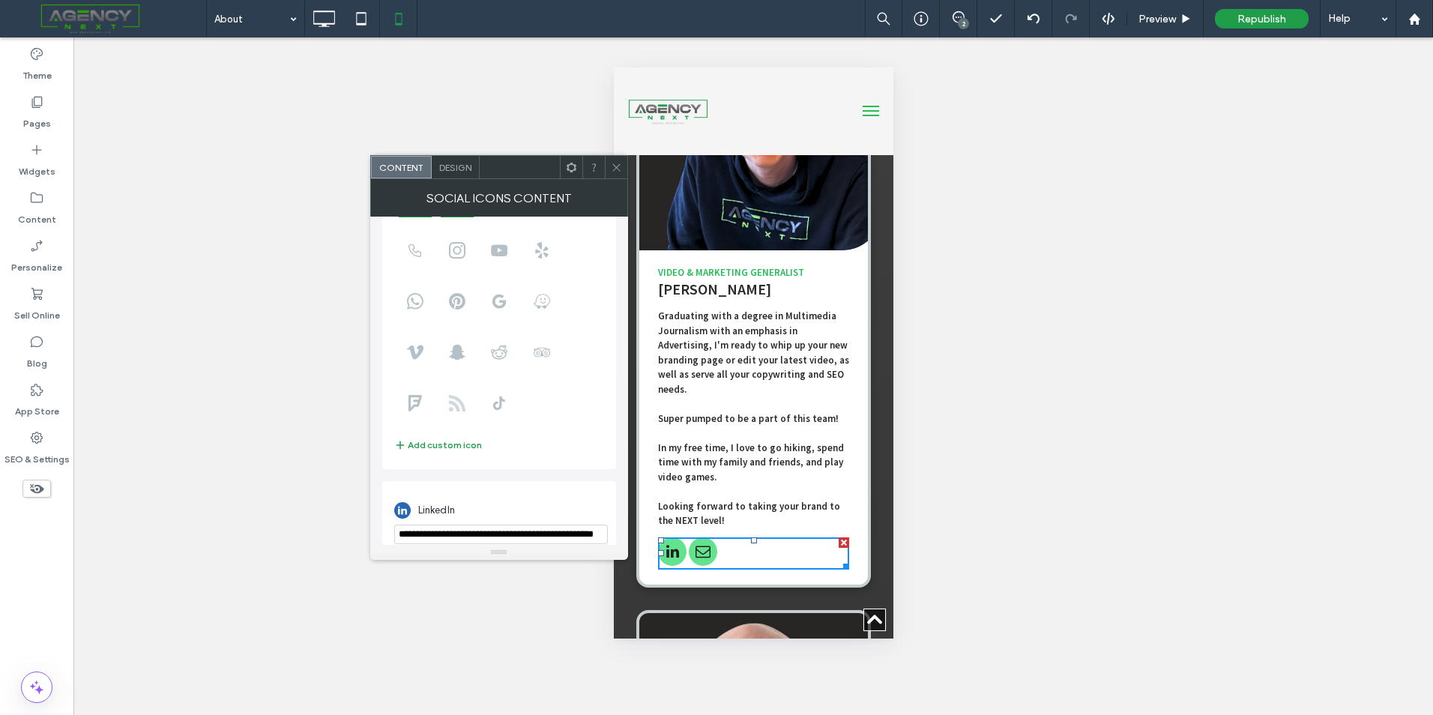
scroll to position [186, 0]
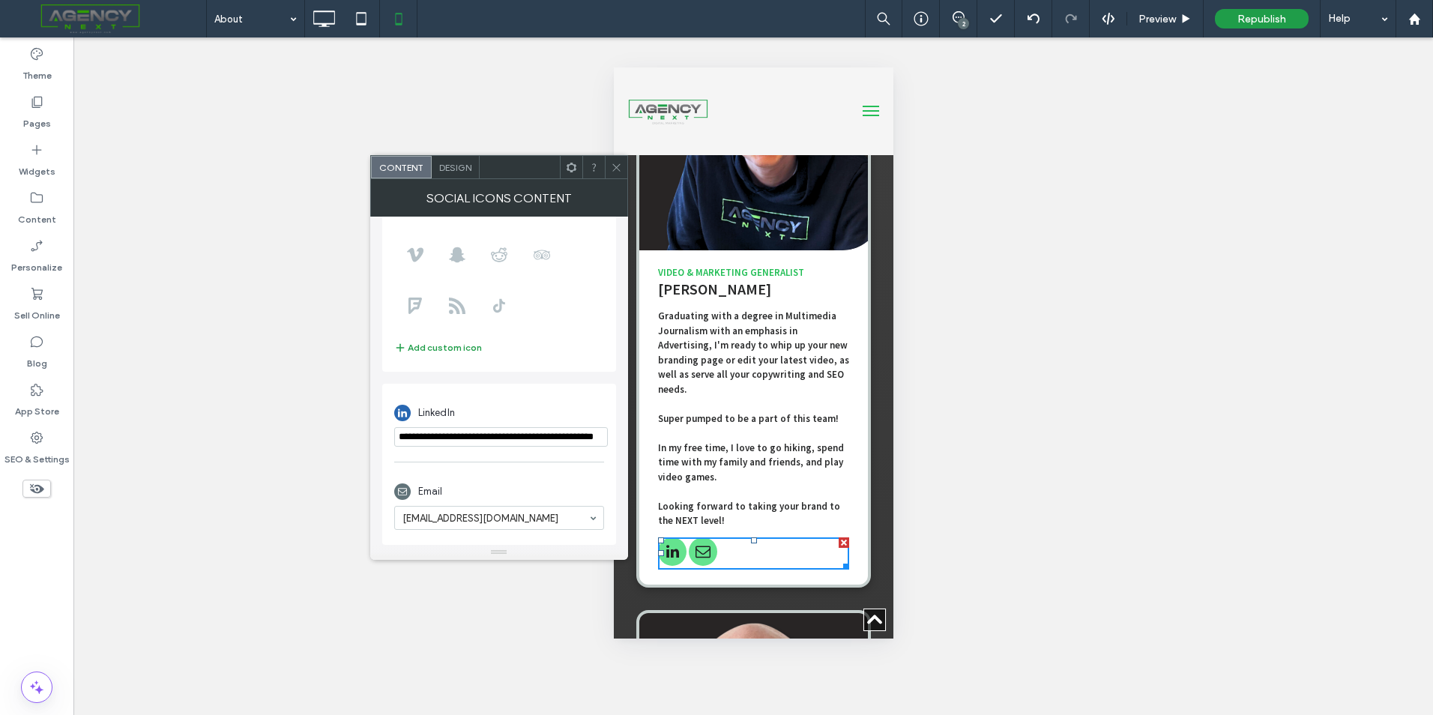
click at [615, 163] on icon at bounding box center [616, 167] width 11 height 11
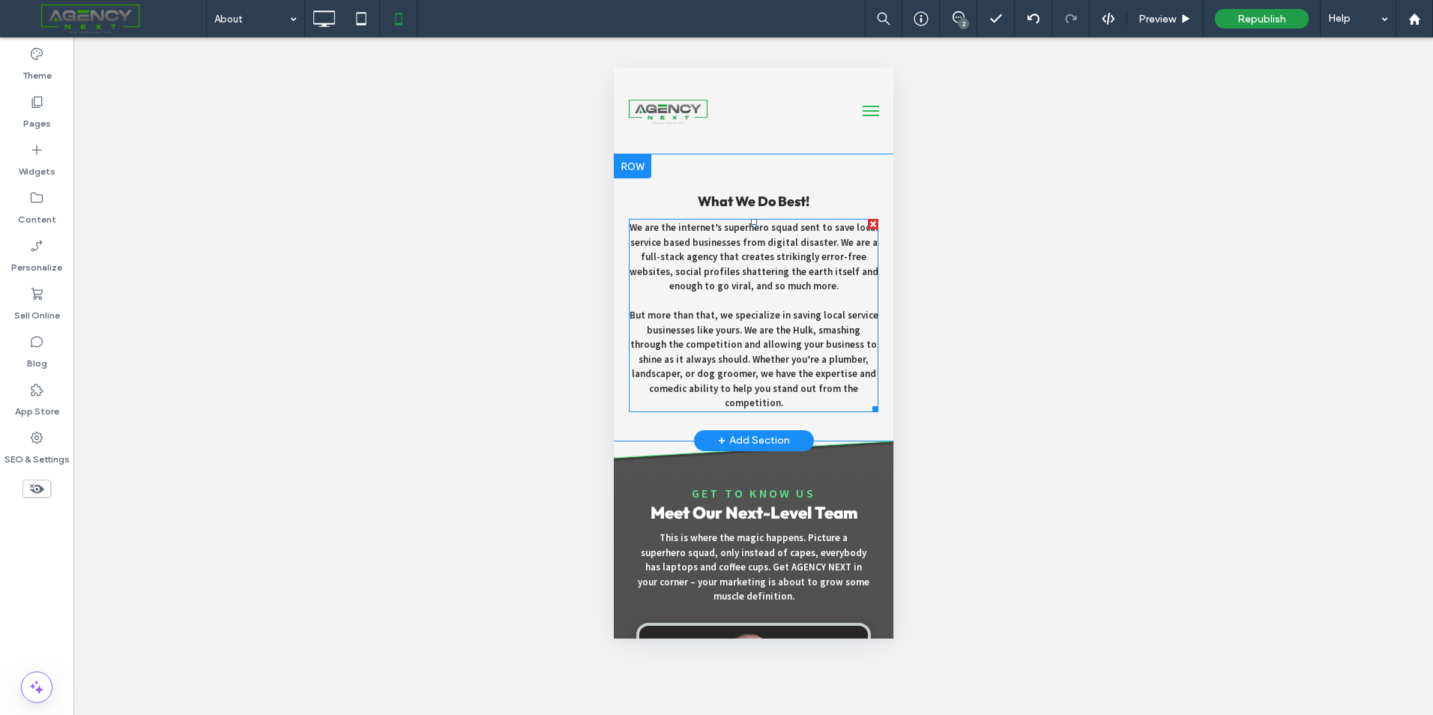
scroll to position [0, 0]
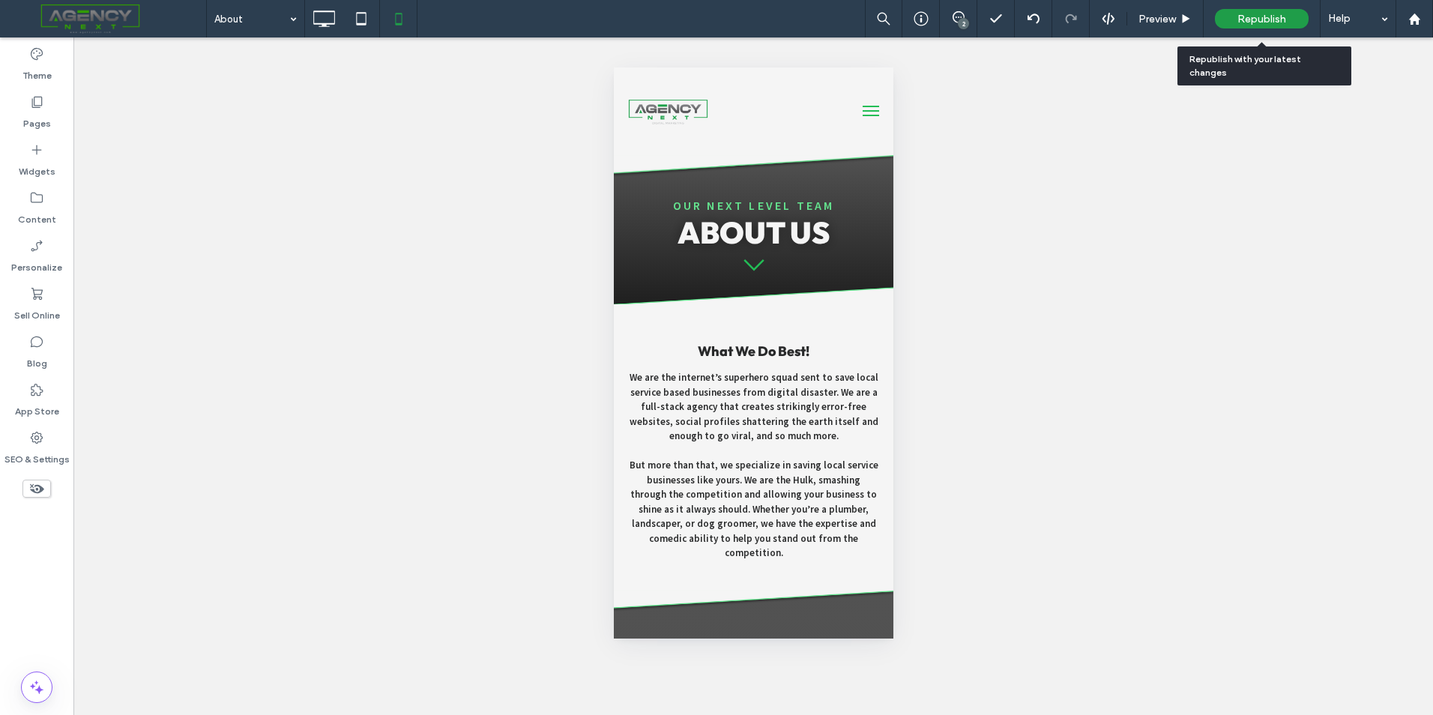
click at [1239, 25] on div "Republish" at bounding box center [1262, 18] width 94 height 19
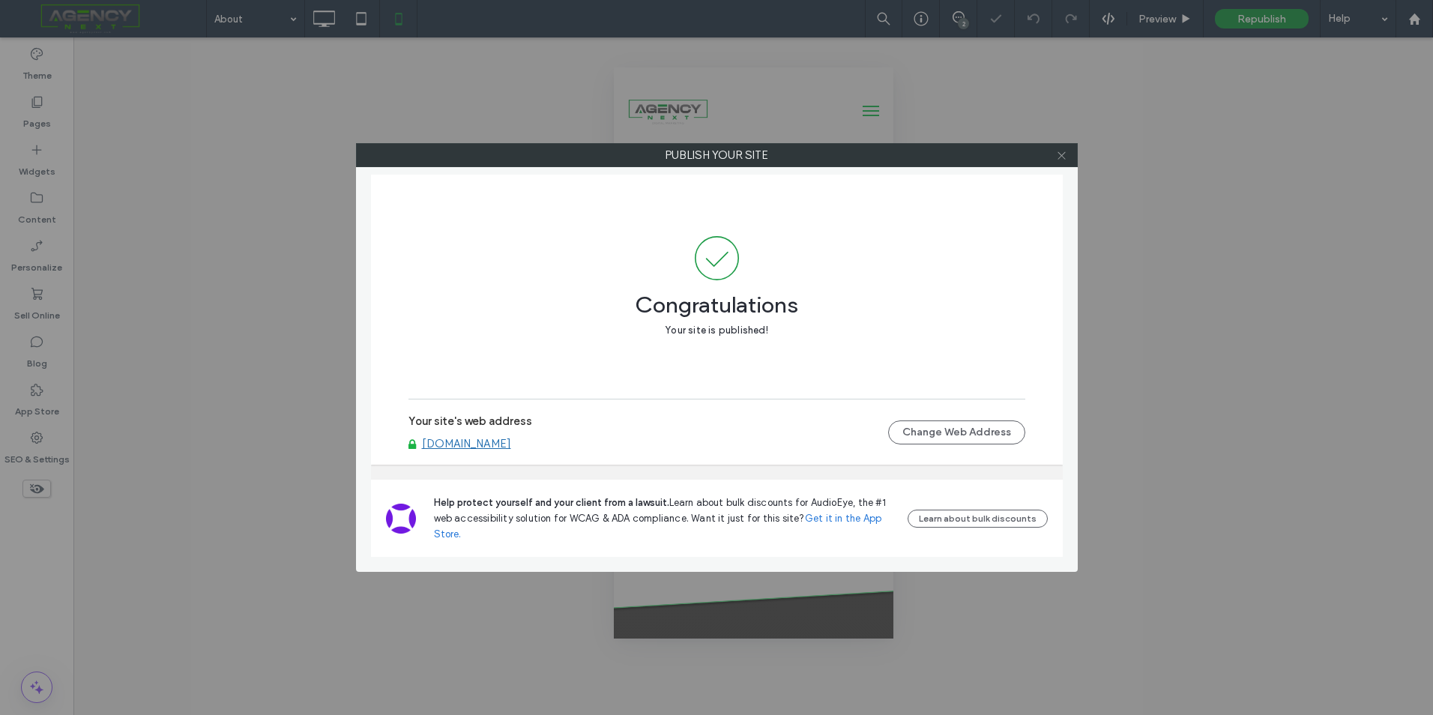
click at [1065, 151] on icon at bounding box center [1061, 155] width 11 height 11
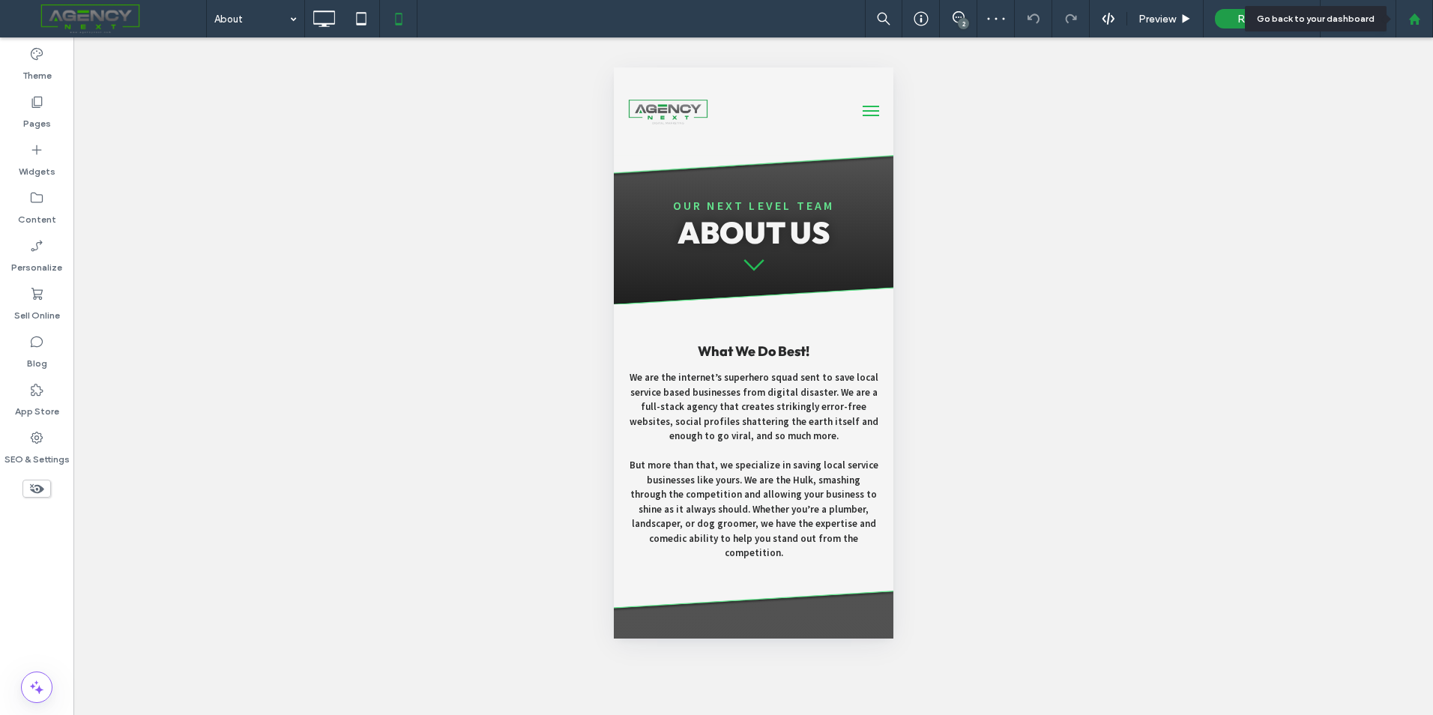
click at [1407, 10] on div at bounding box center [1414, 18] width 37 height 37
